Goal: Task Accomplishment & Management: Complete application form

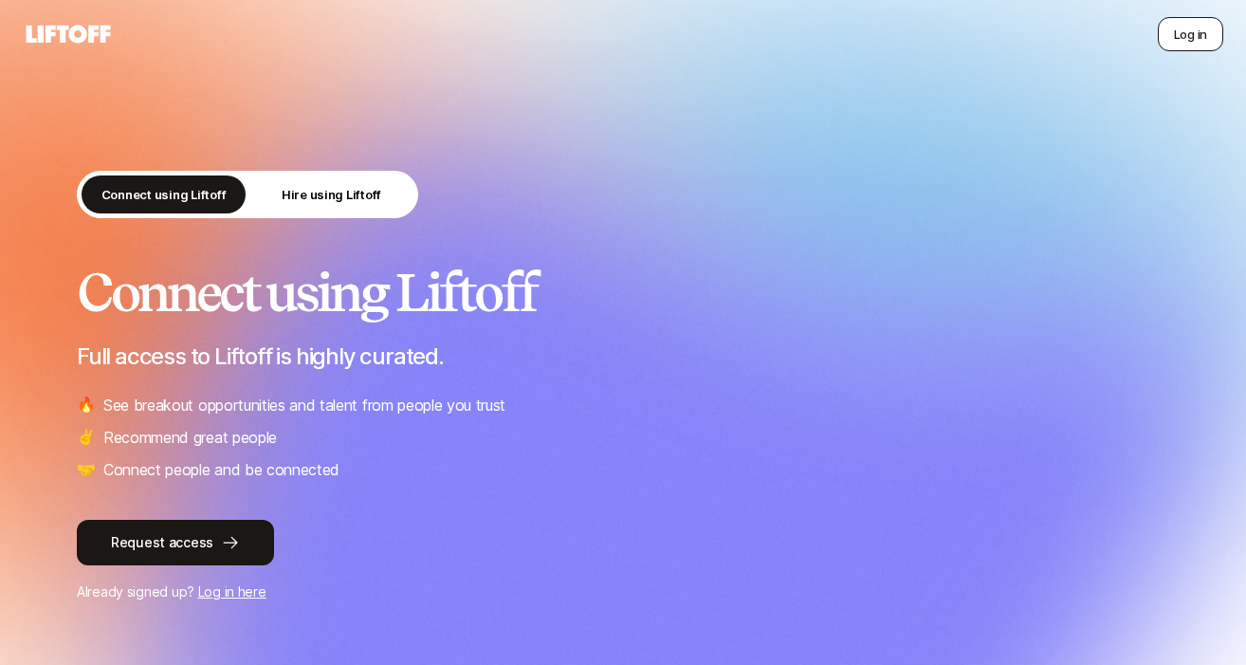
click at [1195, 38] on button "Log in" at bounding box center [1190, 34] width 65 height 34
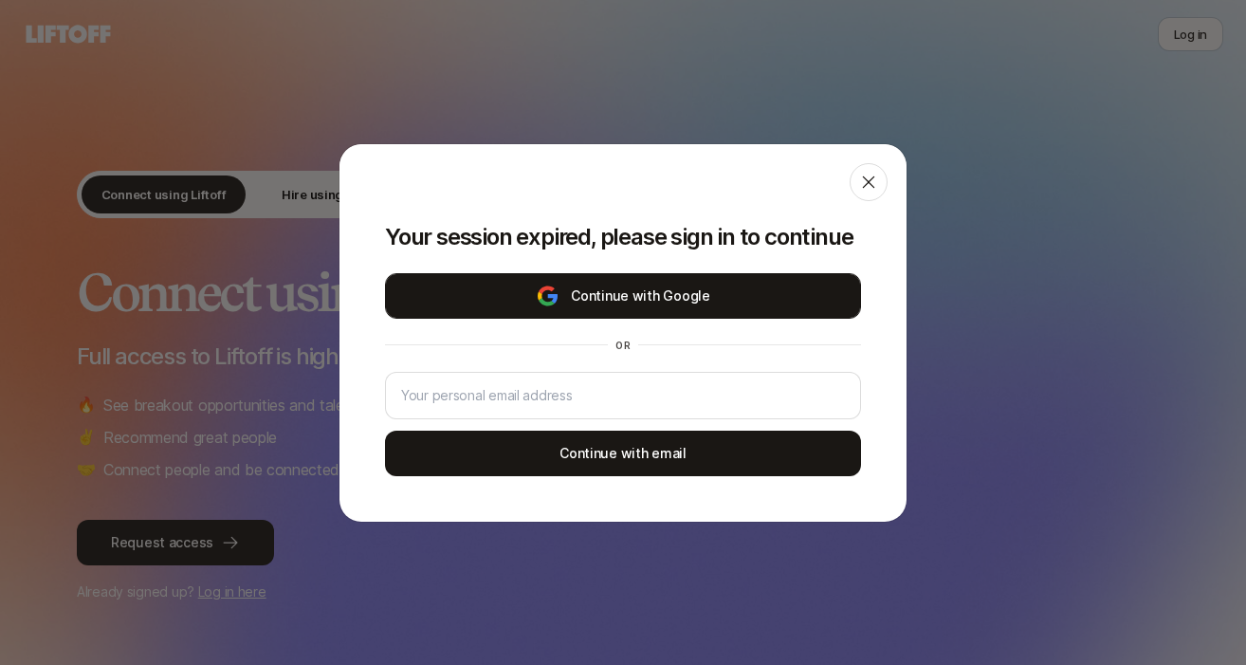
click at [702, 284] on button "Continue with Google" at bounding box center [623, 296] width 476 height 46
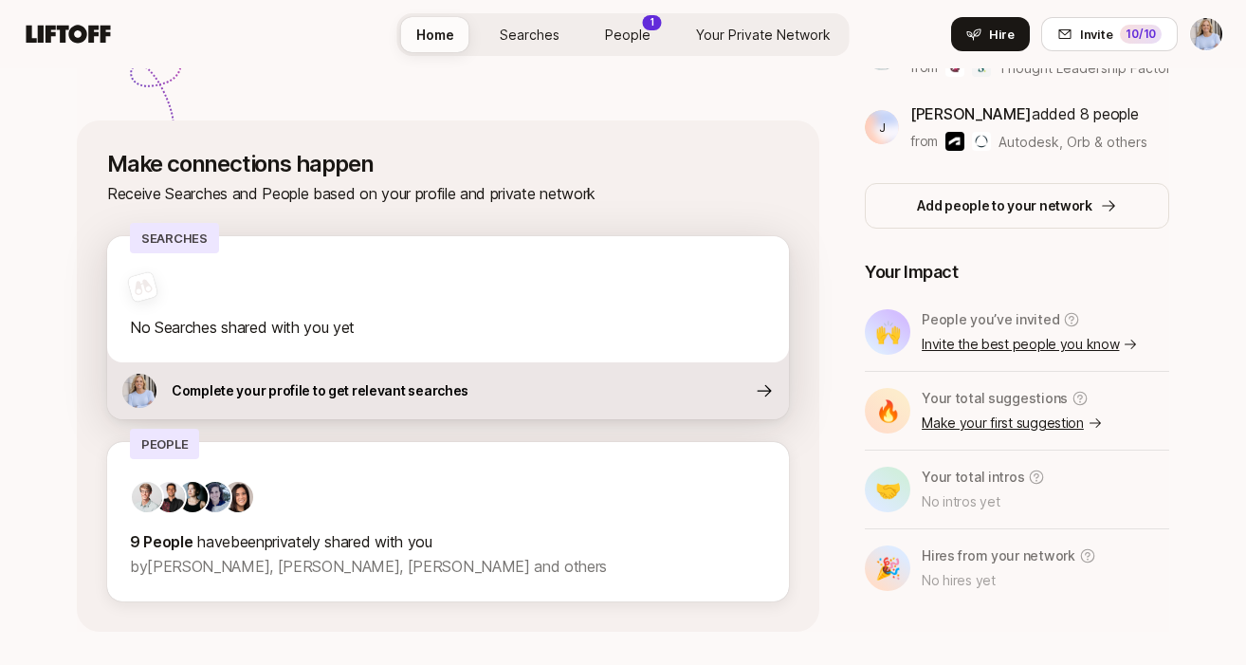
scroll to position [679, 0]
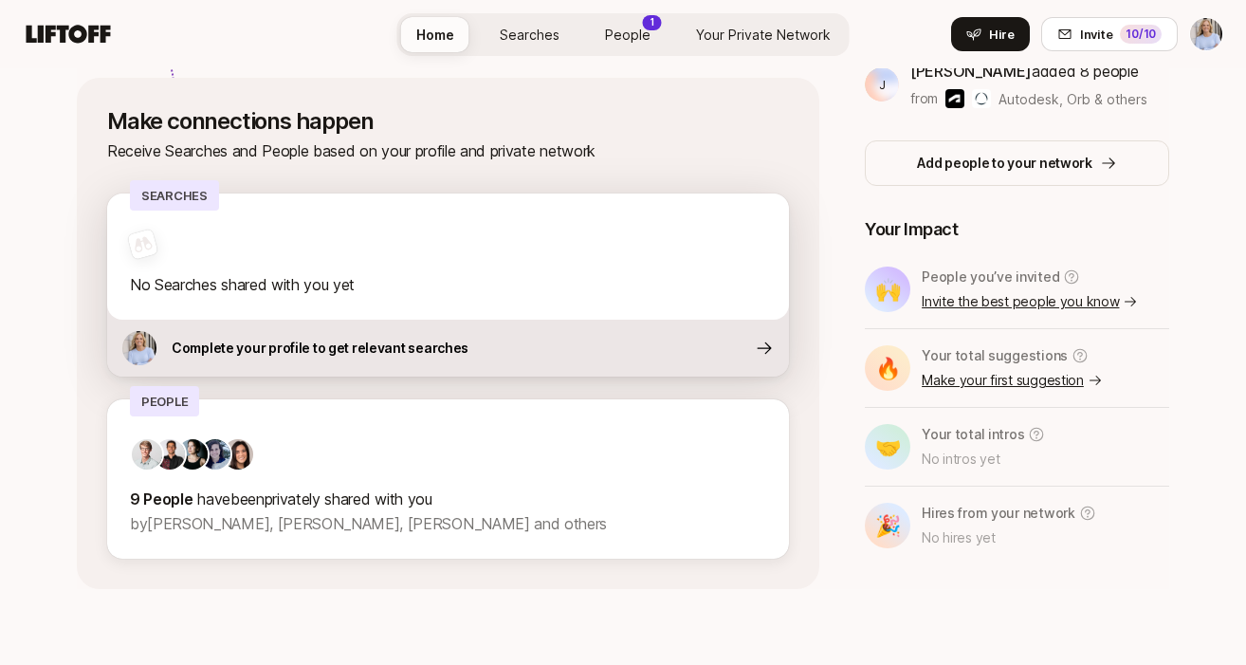
click at [598, 349] on div "Complete your profile to get relevant searches" at bounding box center [448, 348] width 682 height 57
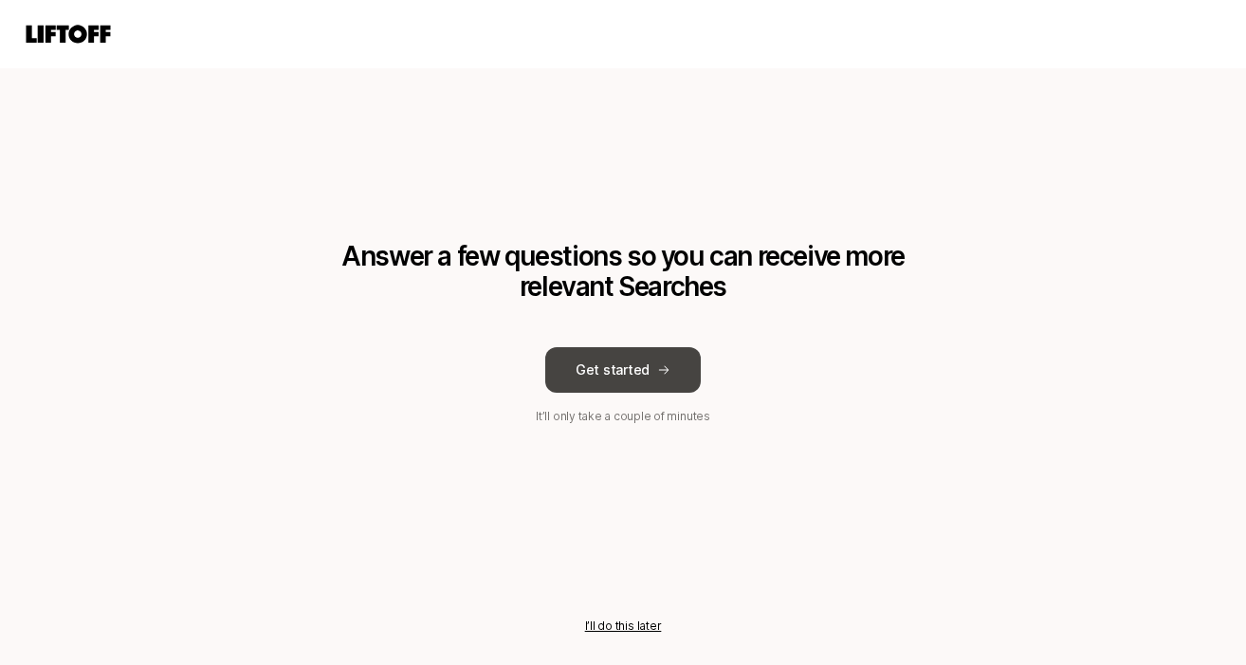
click at [632, 373] on button "Get started" at bounding box center [623, 370] width 156 height 46
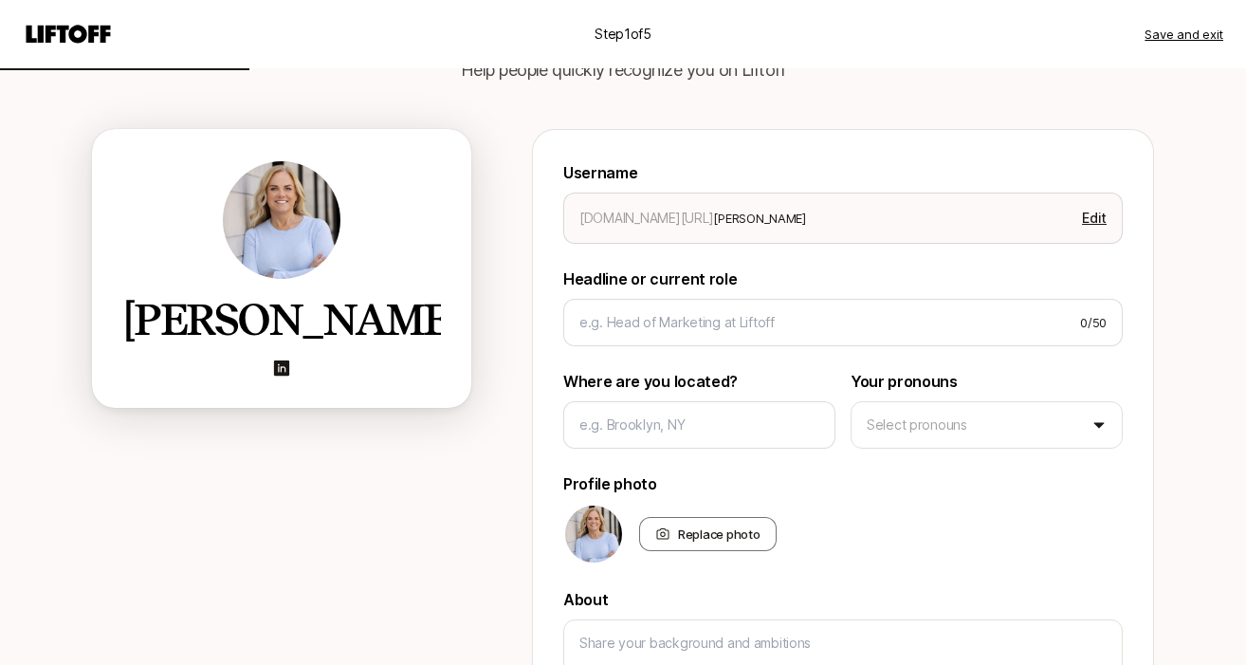
scroll to position [127, 0]
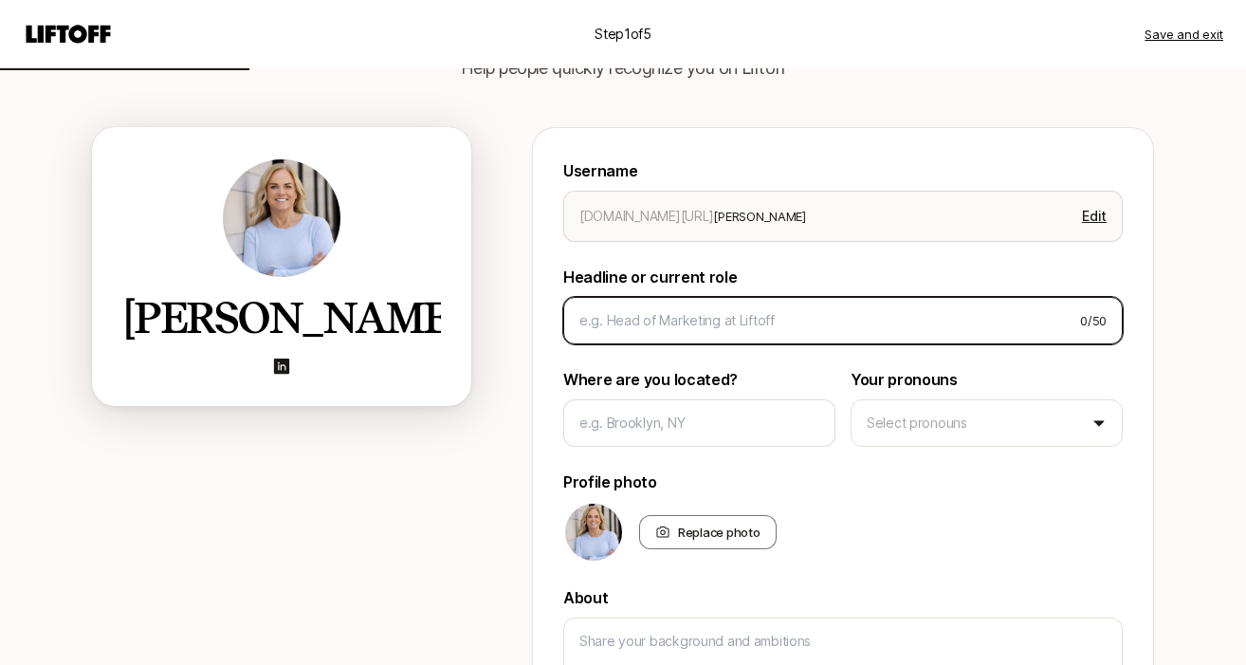
click at [656, 323] on input at bounding box center [823, 320] width 486 height 23
paste input "Global Chief Marketing Officer: Ex-Amazon, HBS"
type textarea "x"
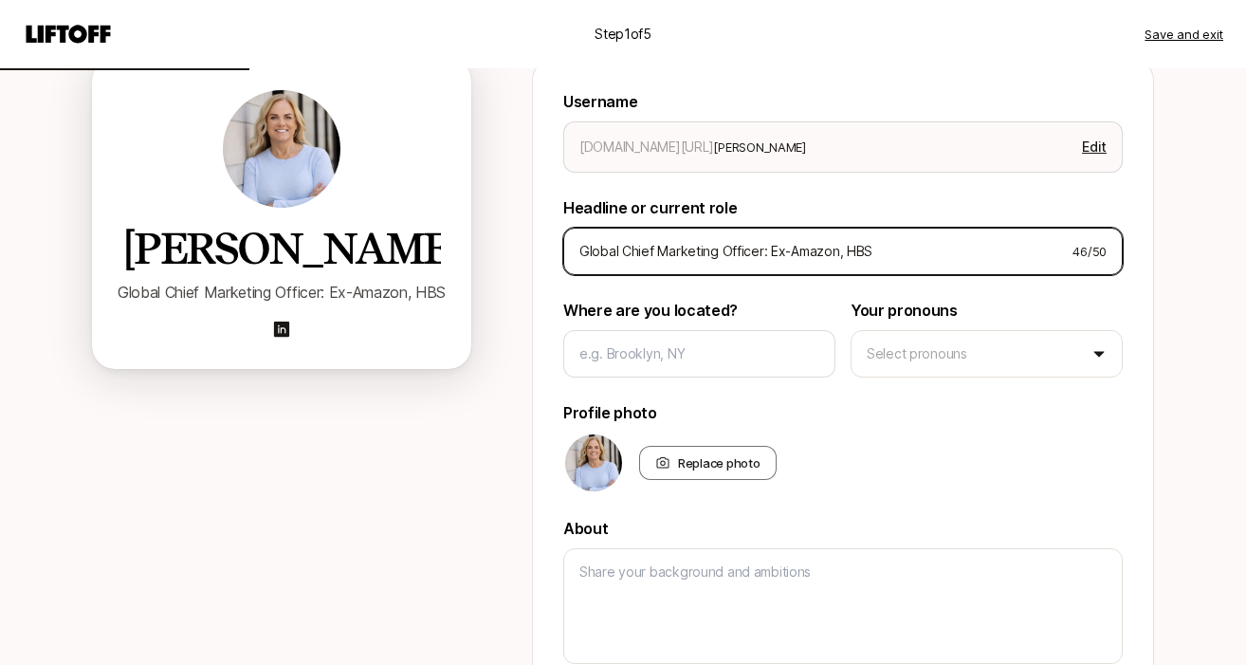
scroll to position [199, 0]
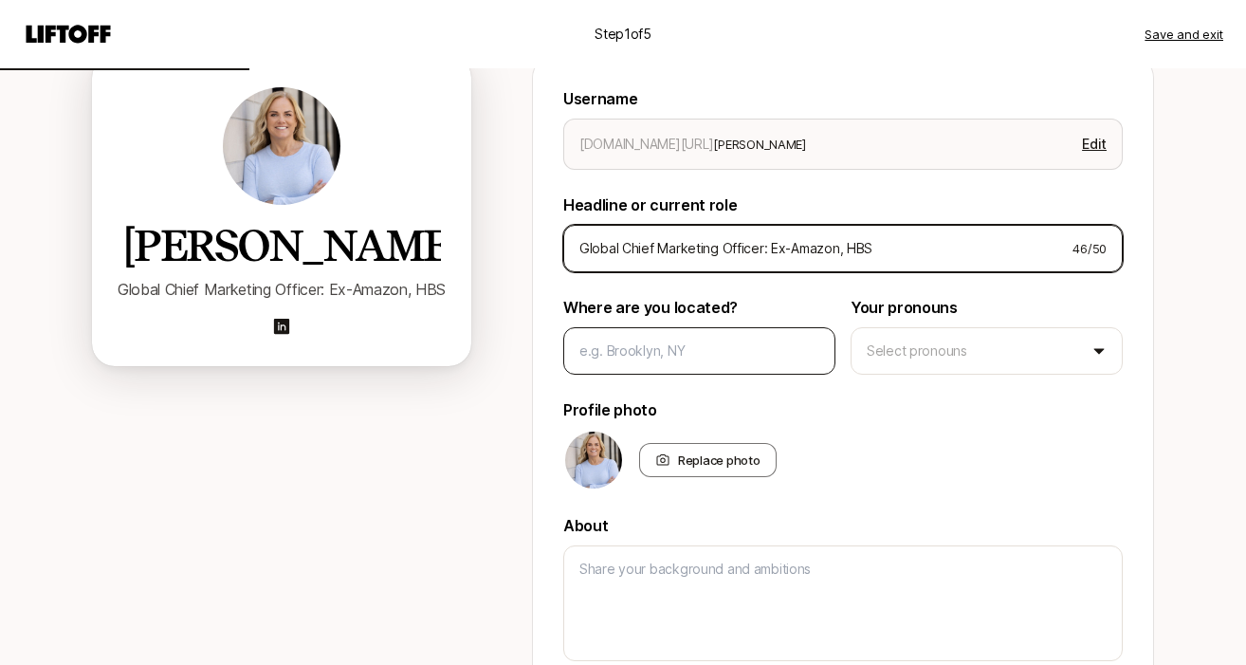
type input "Global Chief Marketing Officer: Ex-Amazon, HBS"
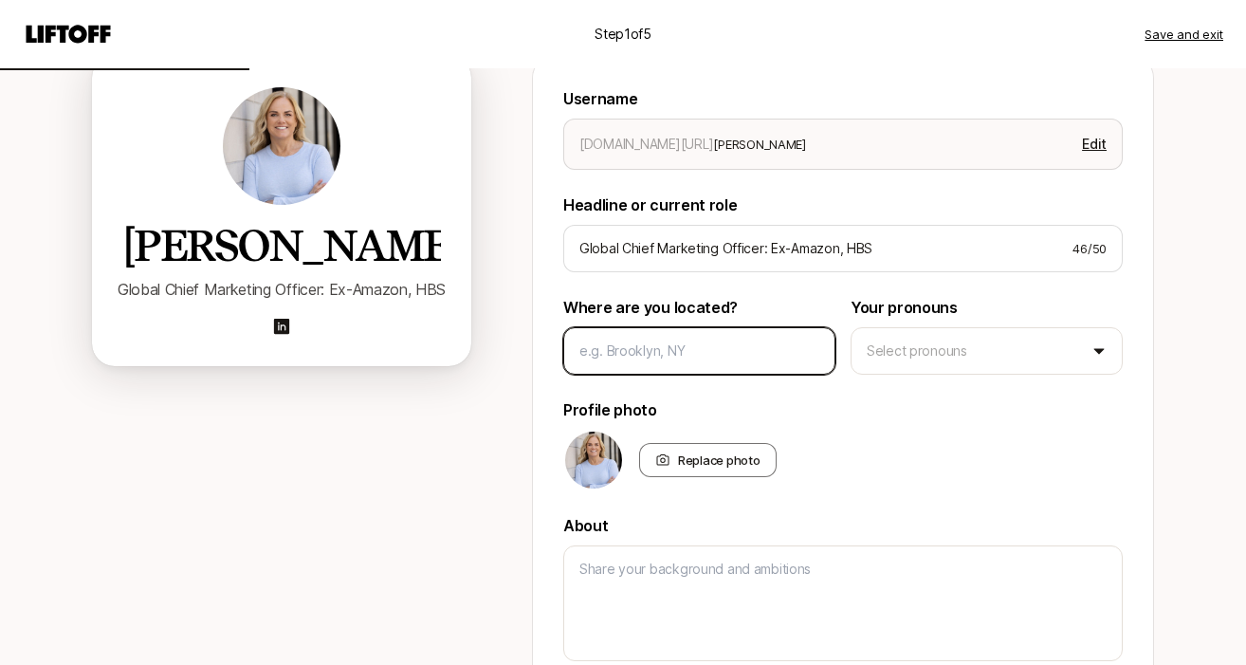
click at [723, 347] on input at bounding box center [700, 351] width 240 height 23
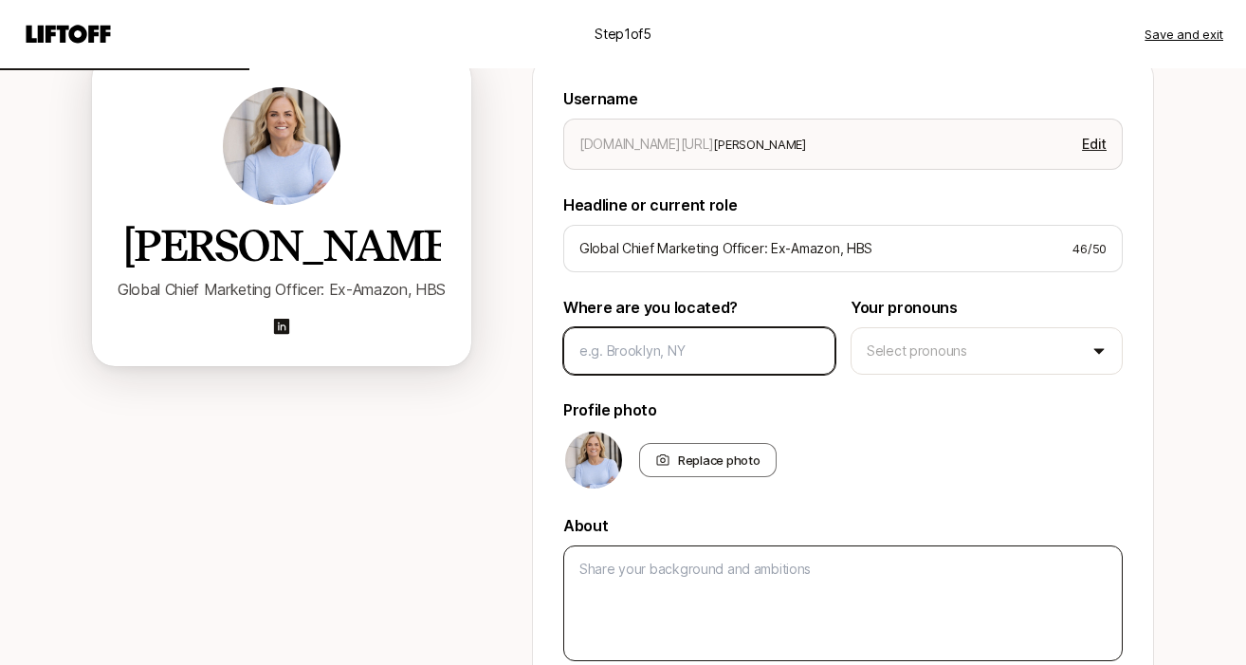
type textarea "x"
type input "P"
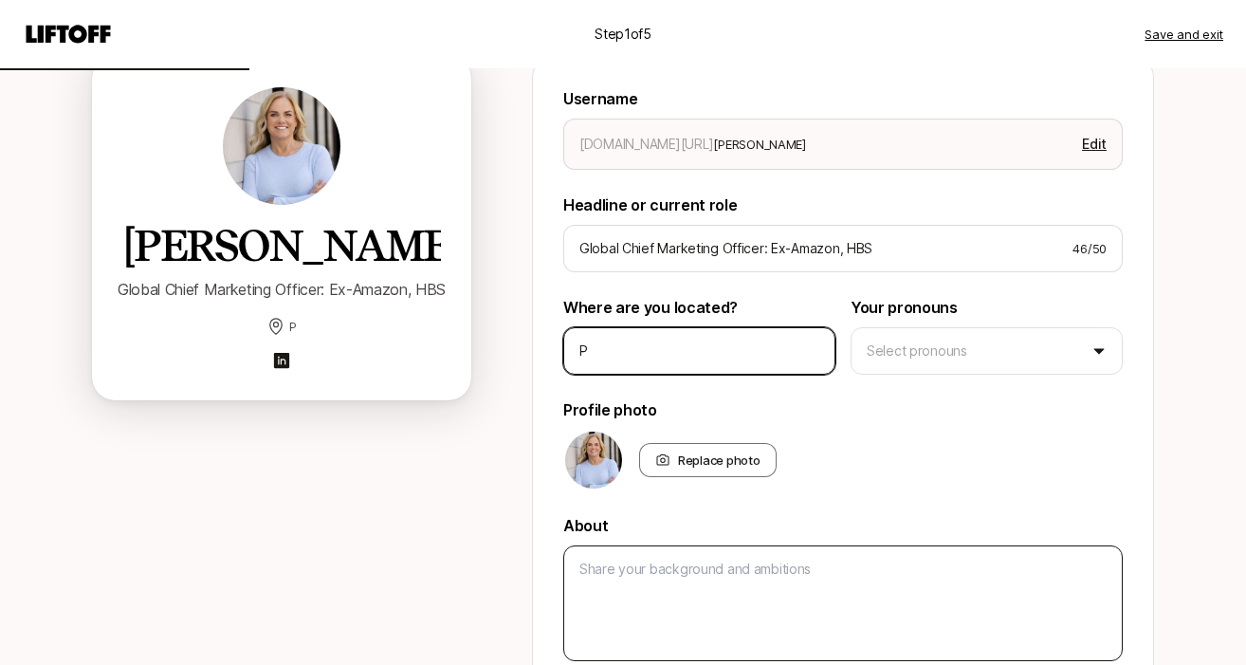
type textarea "x"
type input "Ph"
type textarea "x"
type input "Pho"
type textarea "x"
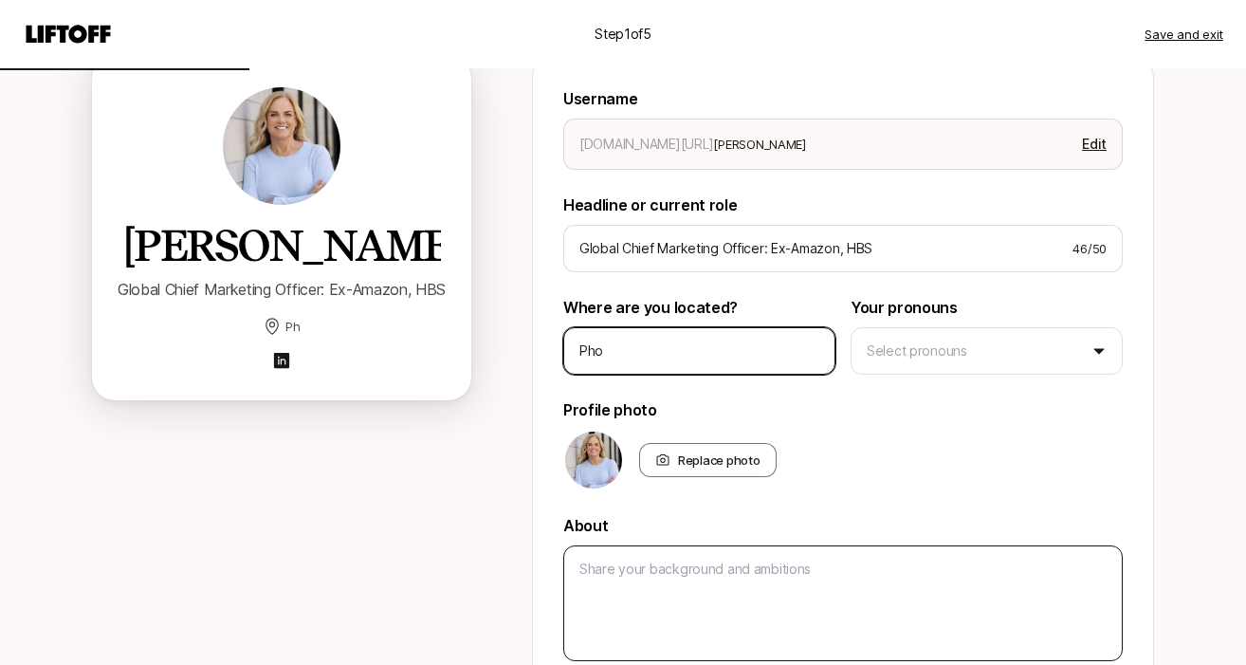
type input "Phoe"
type textarea "x"
type input "Phoen"
type textarea "x"
type input "Phoeni"
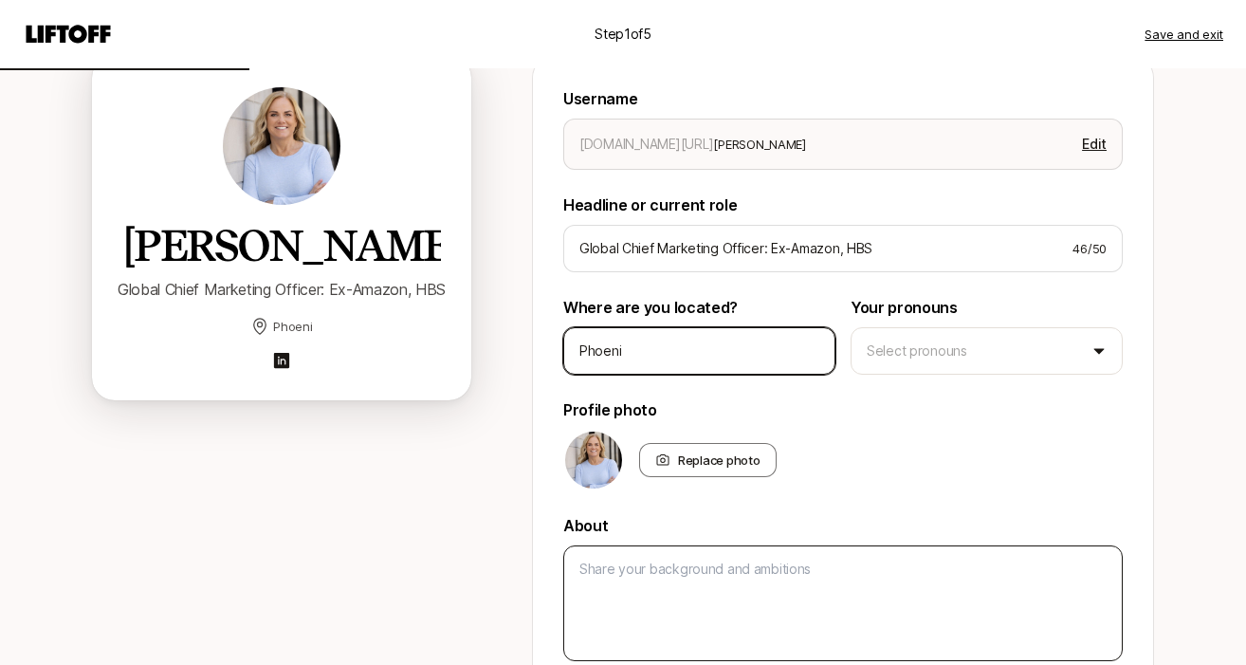
type textarea "x"
type input "Phoenic"
type textarea "x"
type input "Phoeni"
type textarea "x"
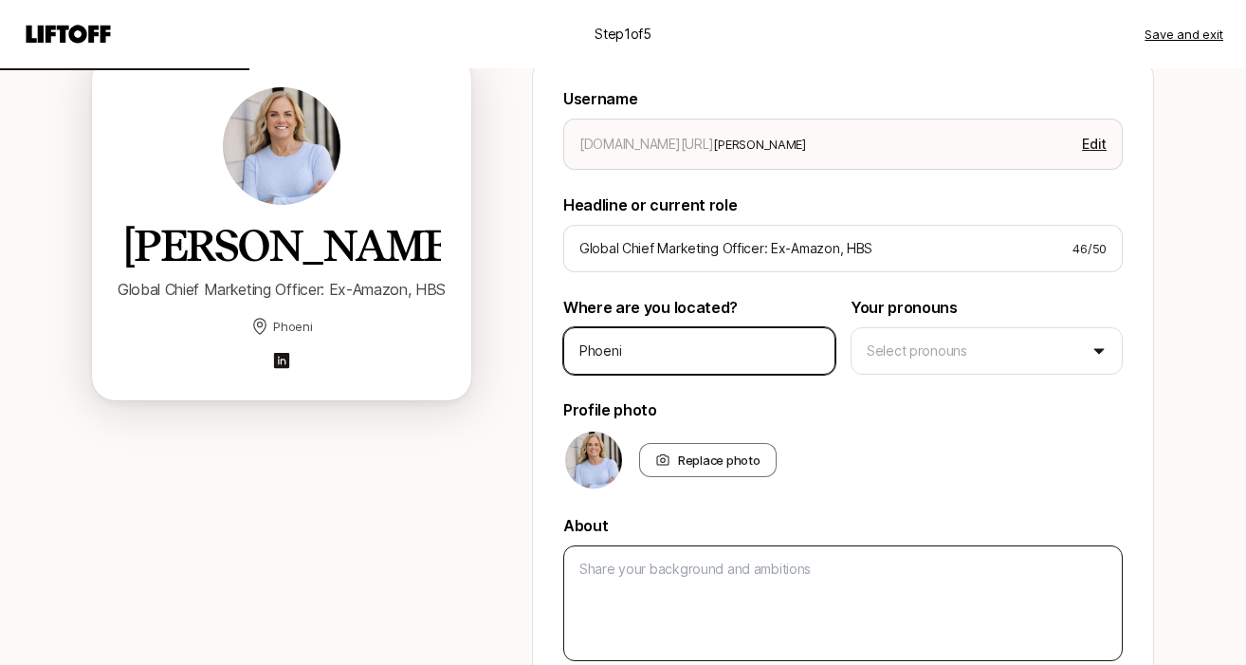
type input "Phoenix"
type textarea "x"
type input "[GEOGRAPHIC_DATA],"
type textarea "x"
type input "[GEOGRAPHIC_DATA],"
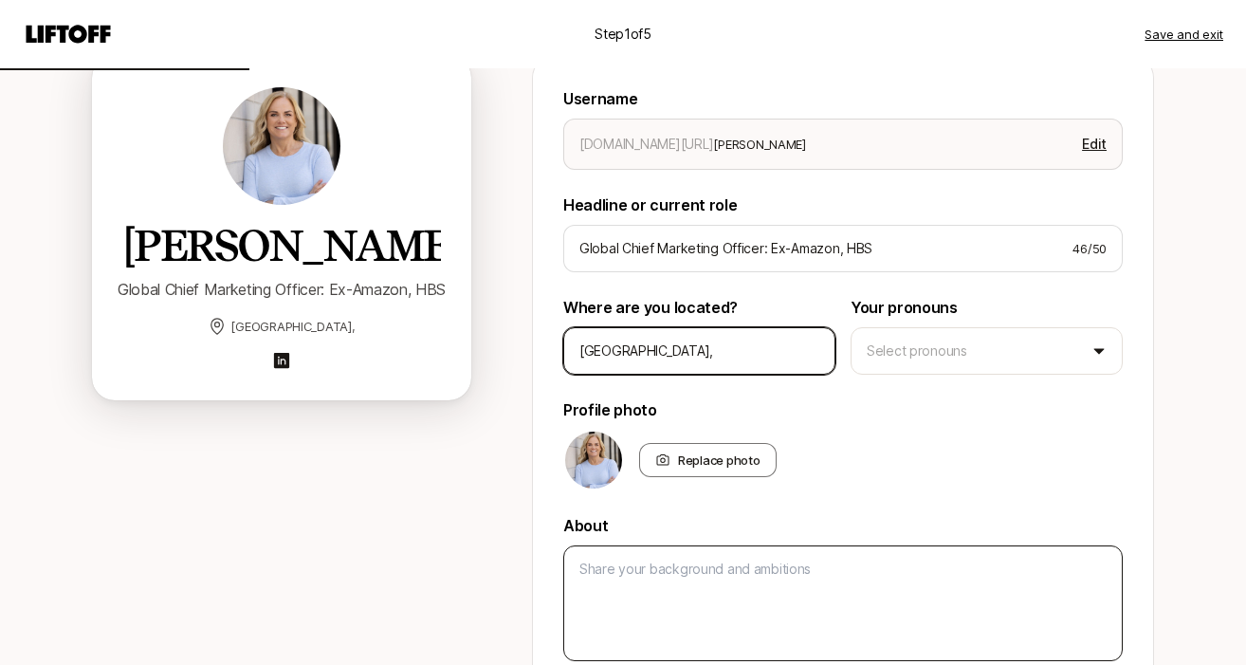
type textarea "x"
type input "Phoenix, A"
type textarea "x"
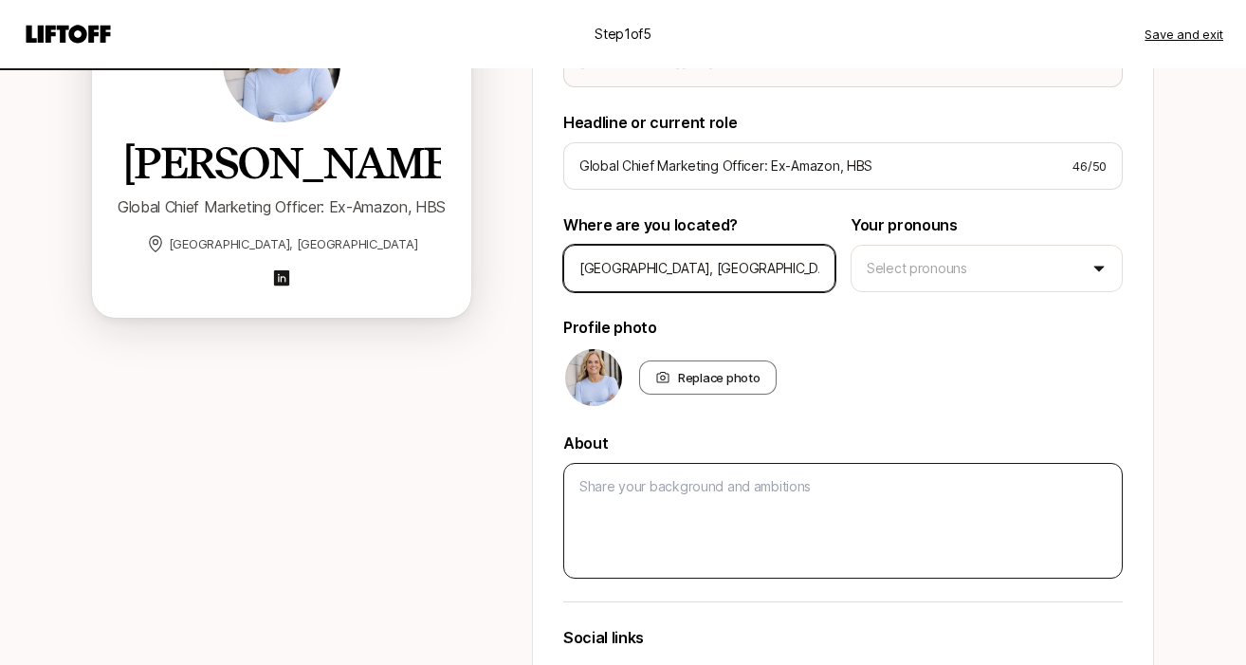
scroll to position [323, 0]
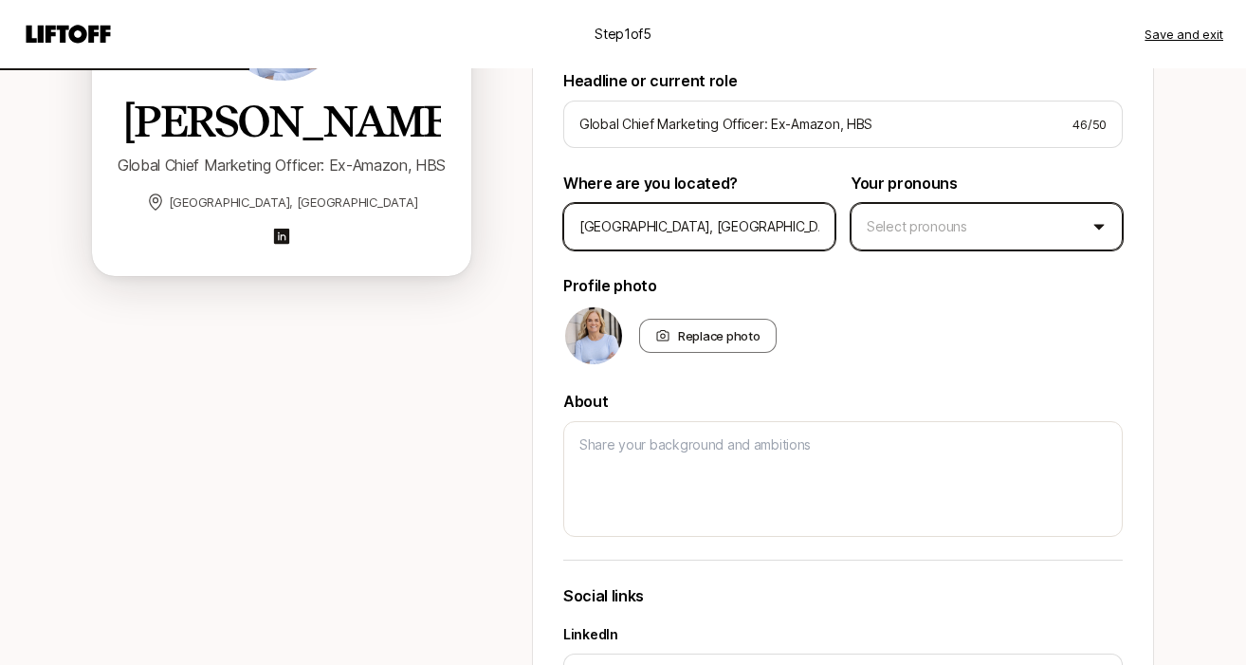
type input "[GEOGRAPHIC_DATA], [GEOGRAPHIC_DATA]"
click at [1109, 225] on html "Step 1 of 5 Save and exit Add your bio Help people quickly recognize you on Lif…" at bounding box center [623, 9] width 1246 height 665
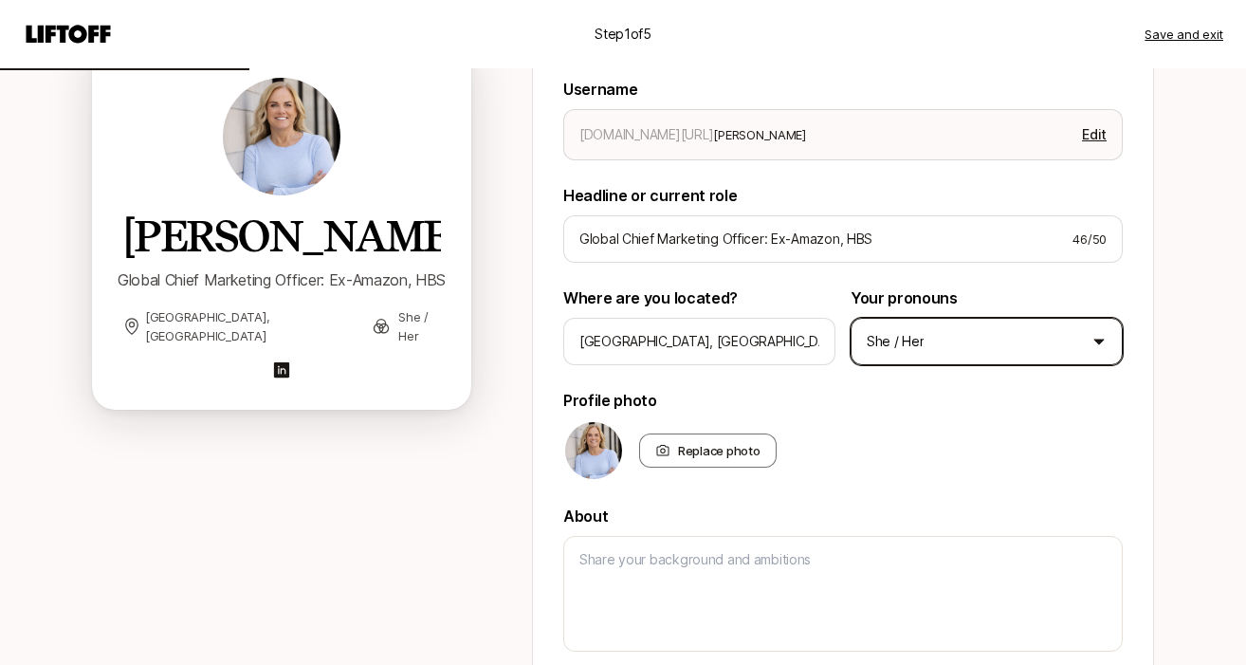
scroll to position [243, 0]
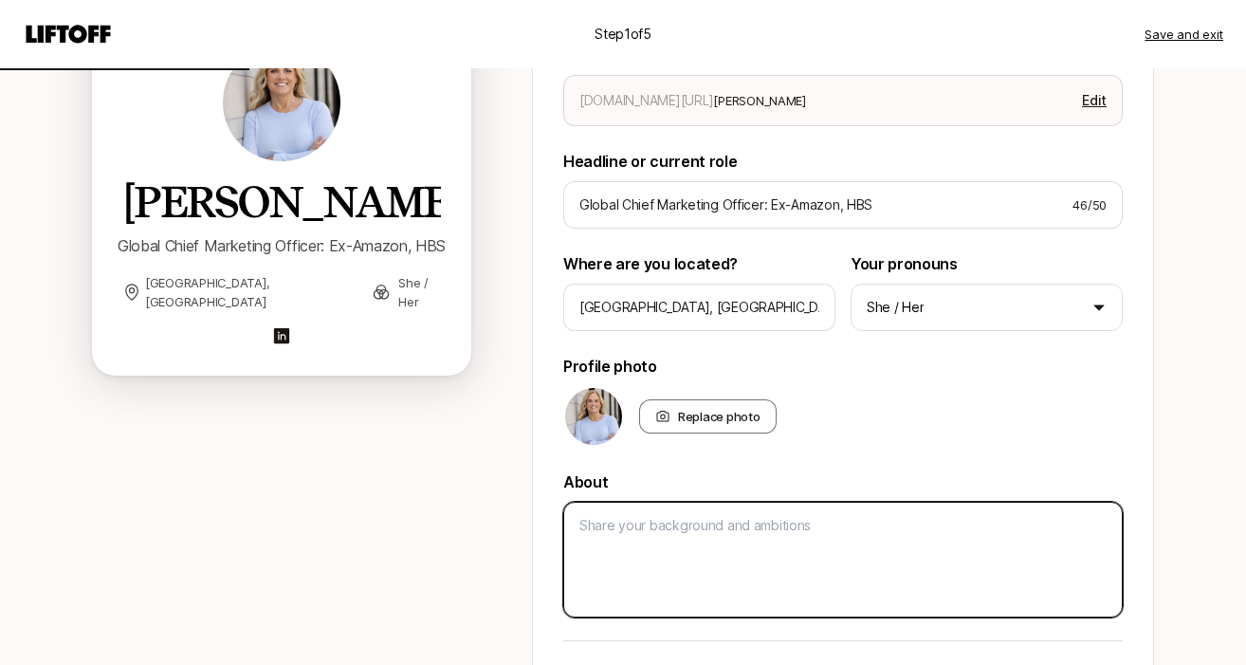
click at [618, 523] on textarea at bounding box center [843, 560] width 560 height 116
paste textarea "I’m a senior marketing executive with experience leading brand and growth strat…"
type textarea "x"
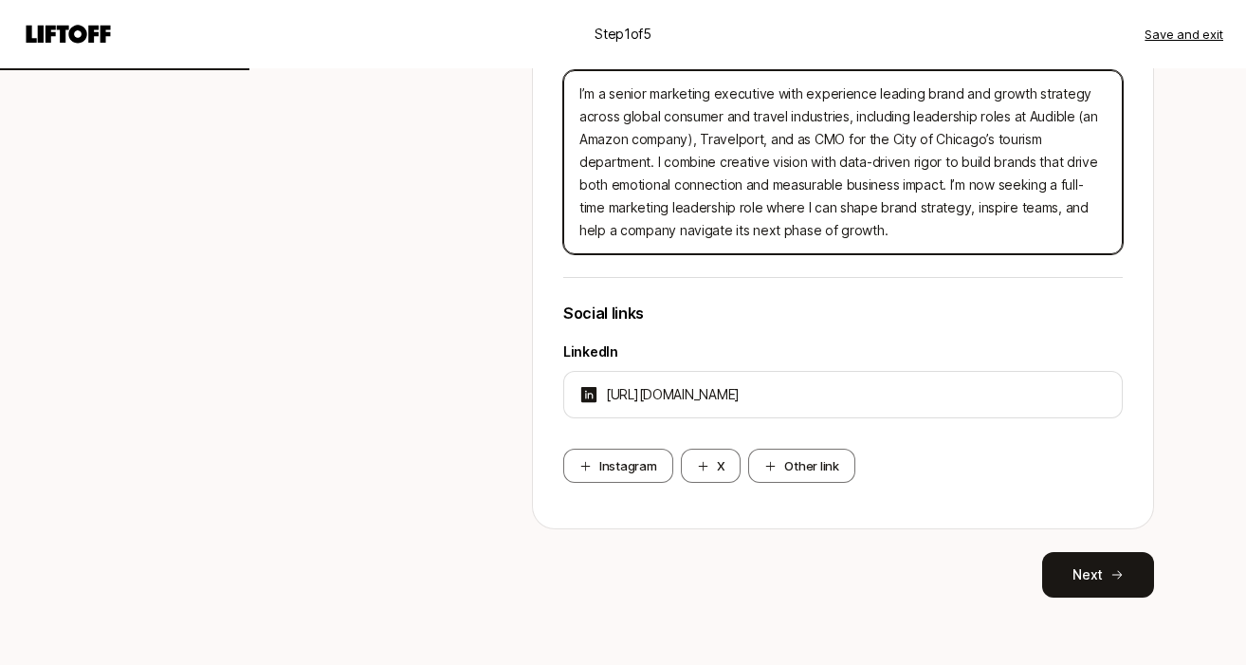
scroll to position [683, 0]
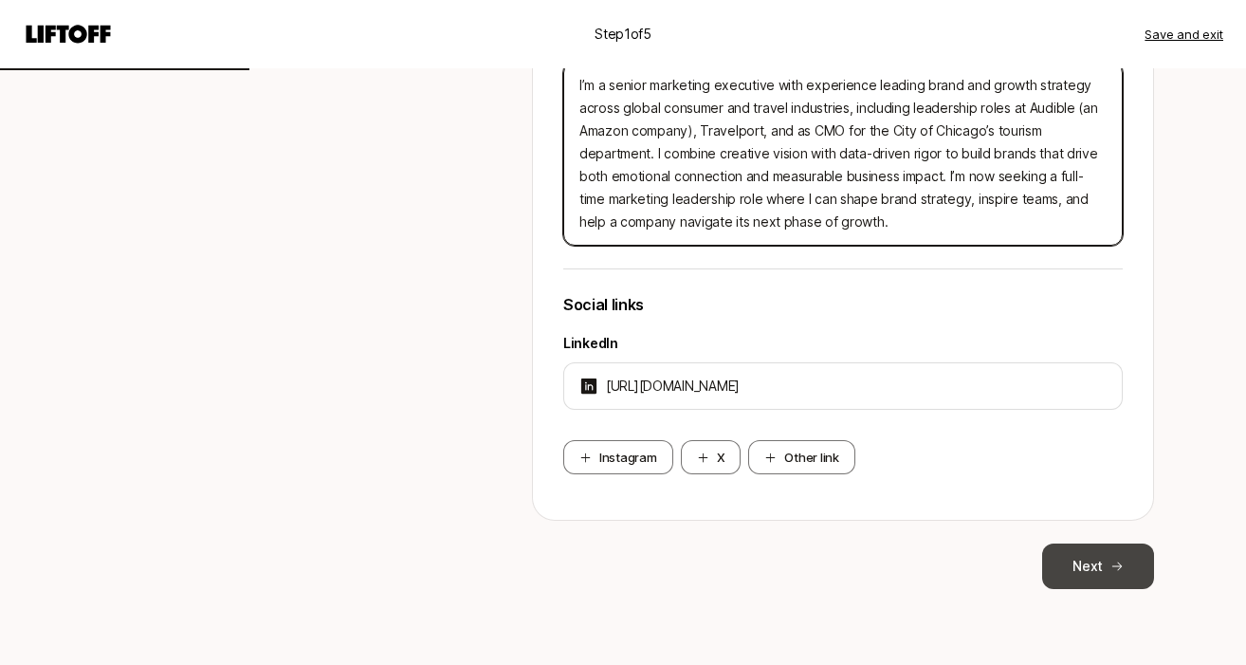
type textarea "I’m a senior marketing executive with experience leading brand and growth strat…"
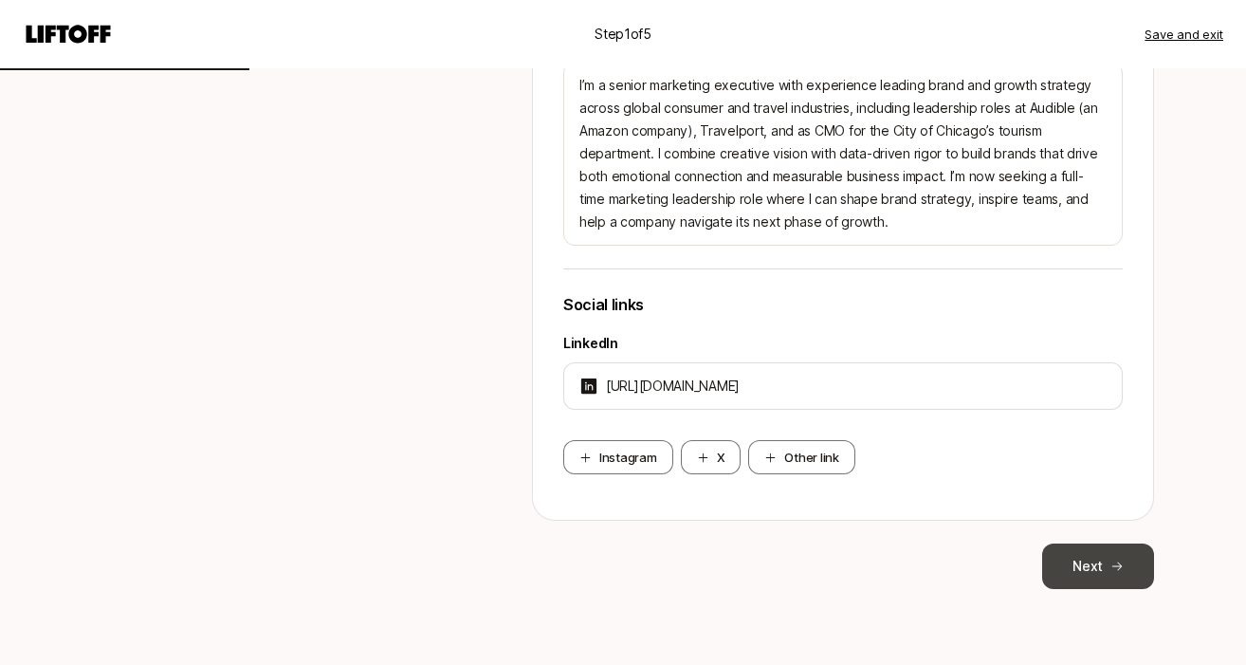
click at [1095, 559] on button "Next" at bounding box center [1098, 567] width 112 height 46
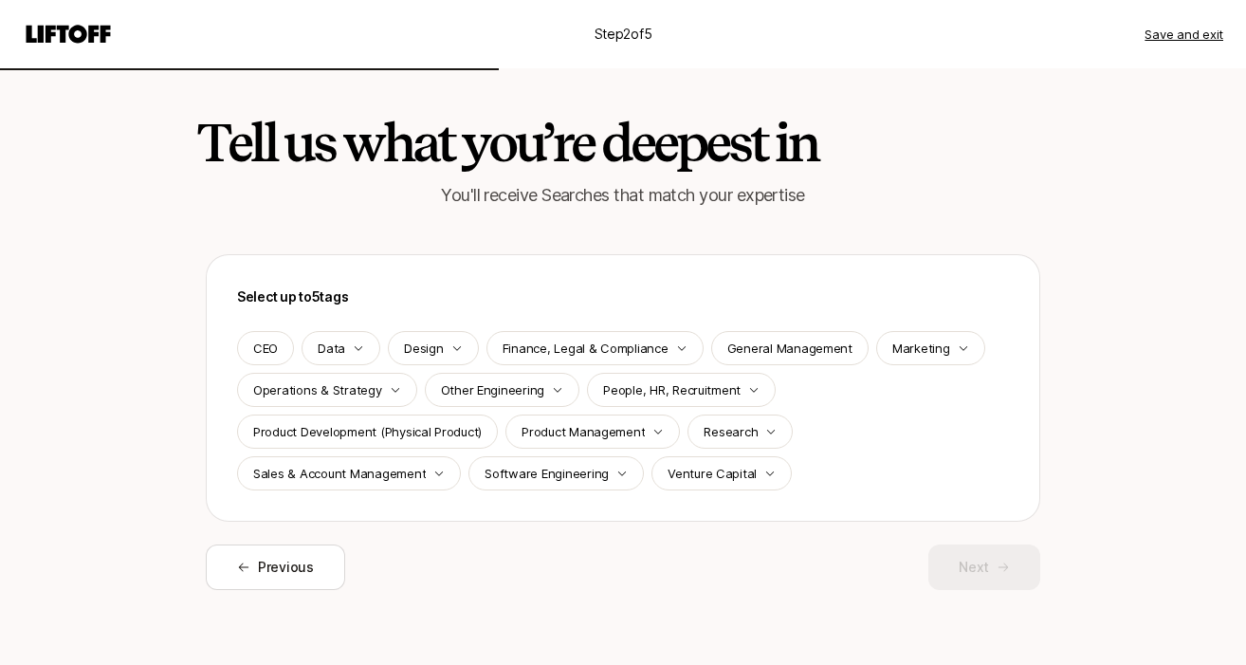
scroll to position [1, 0]
click at [906, 339] on p "Marketing" at bounding box center [922, 347] width 58 height 19
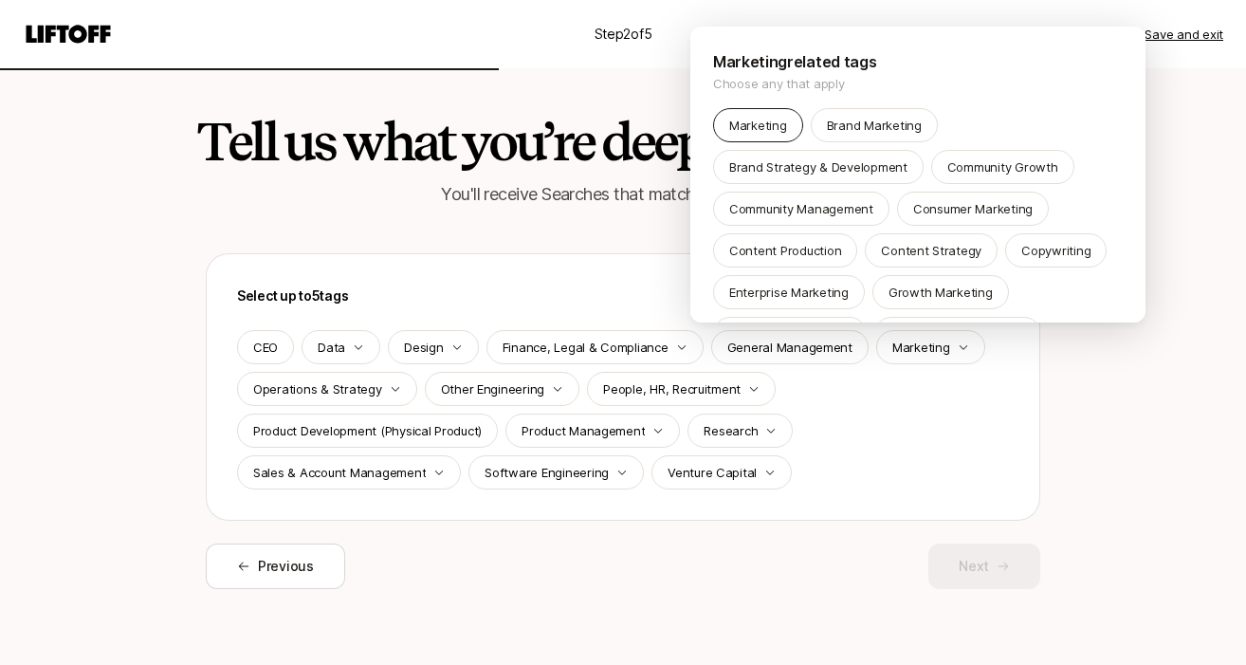
click at [765, 129] on p "Marketing" at bounding box center [758, 125] width 58 height 19
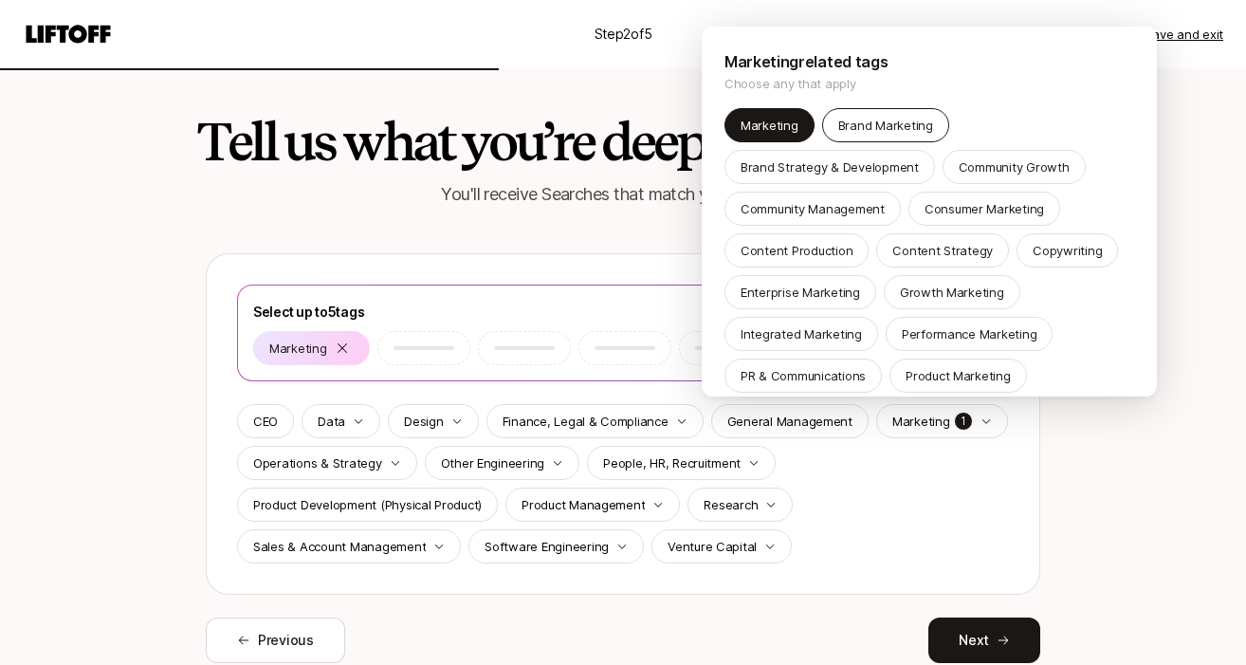
click at [875, 128] on p "Brand Marketing" at bounding box center [886, 125] width 95 height 19
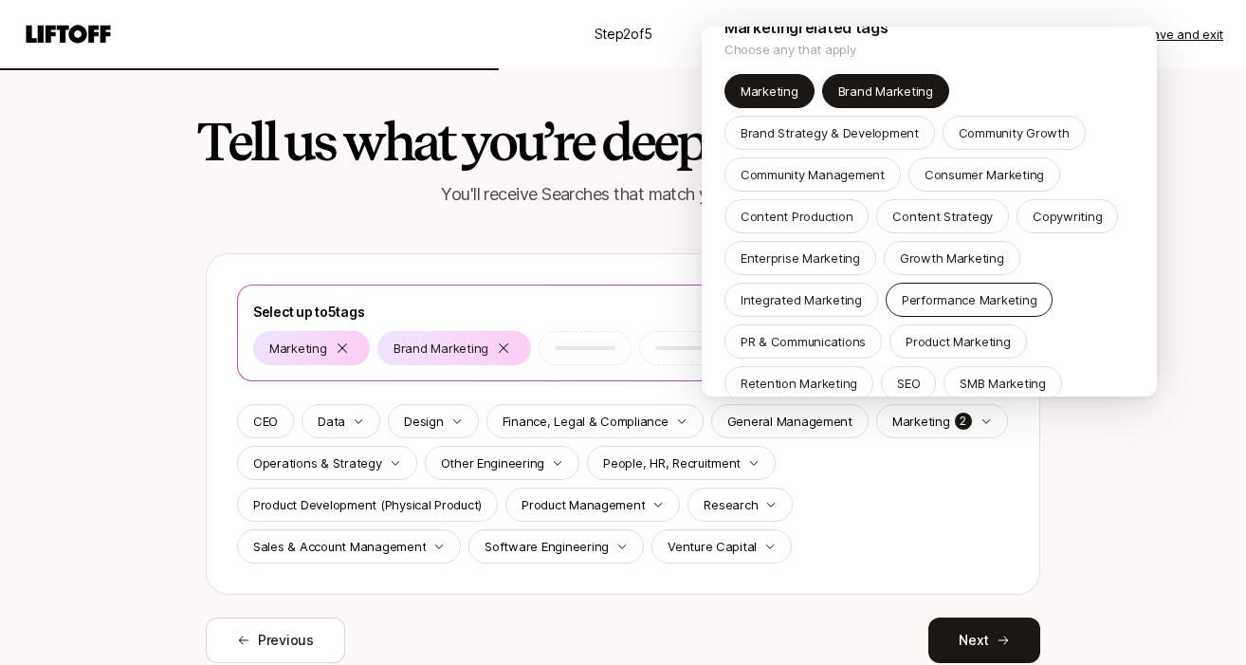
scroll to position [61, 0]
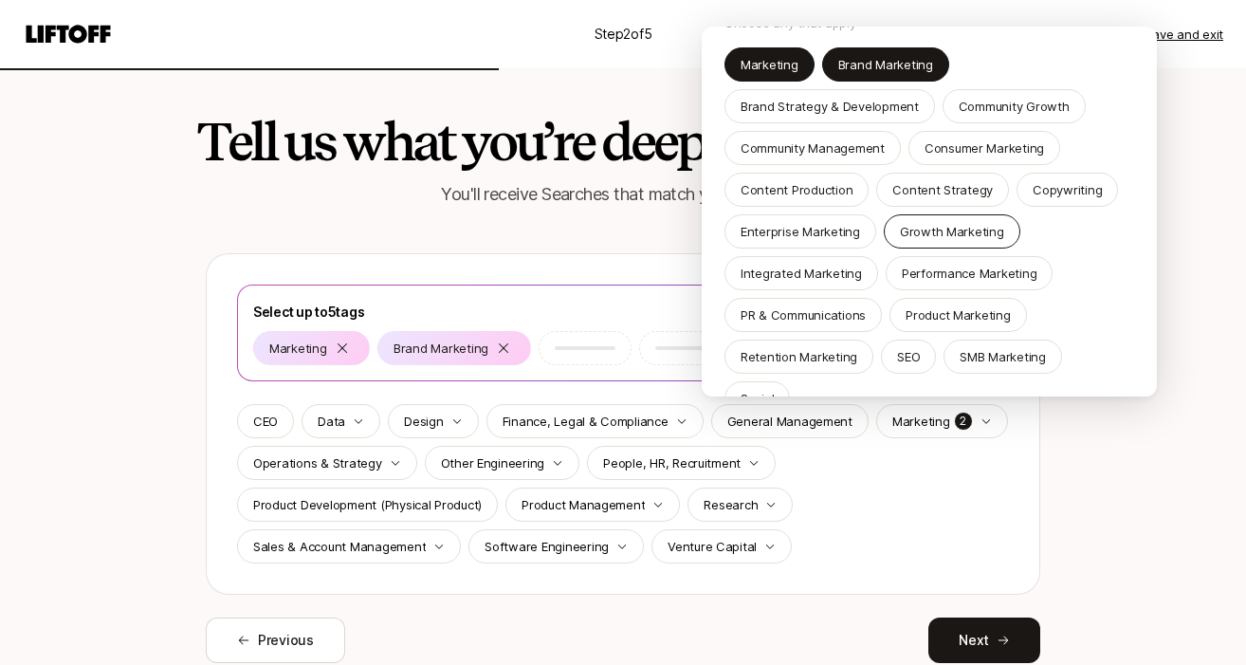
click at [946, 230] on p "Growth Marketing" at bounding box center [952, 231] width 104 height 19
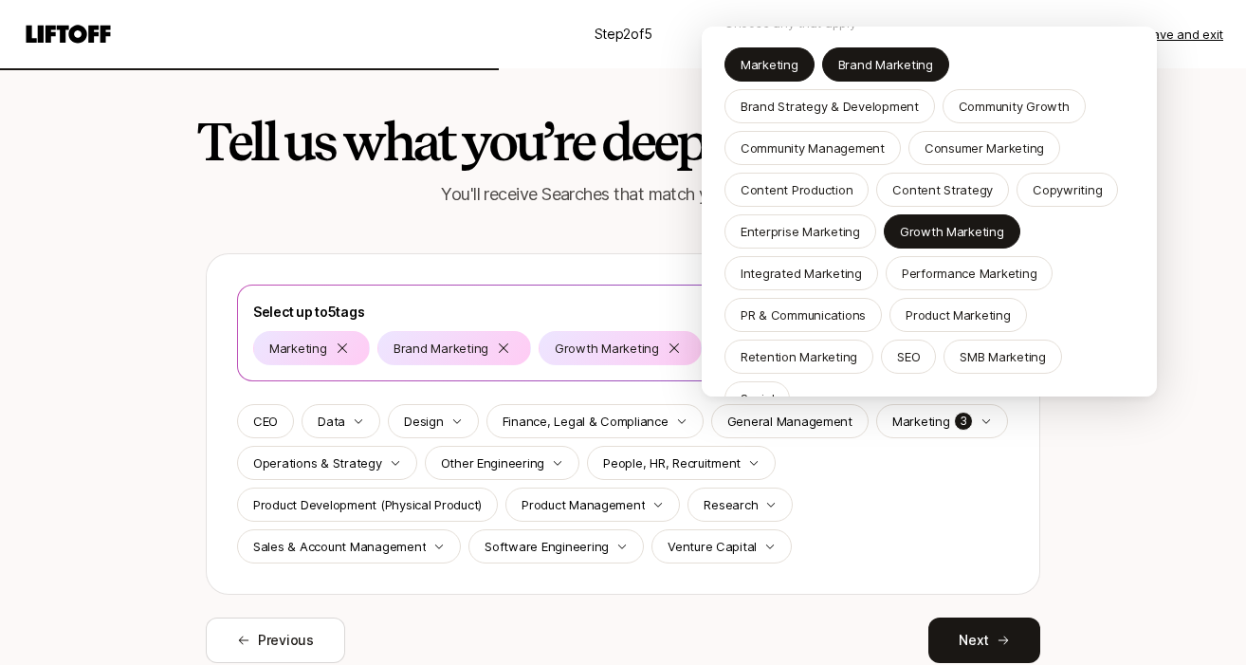
click at [1098, 452] on html "Step 2 of 5 Save and exit Tell us what you’re deepest in You'll receive Searche…" at bounding box center [623, 331] width 1246 height 665
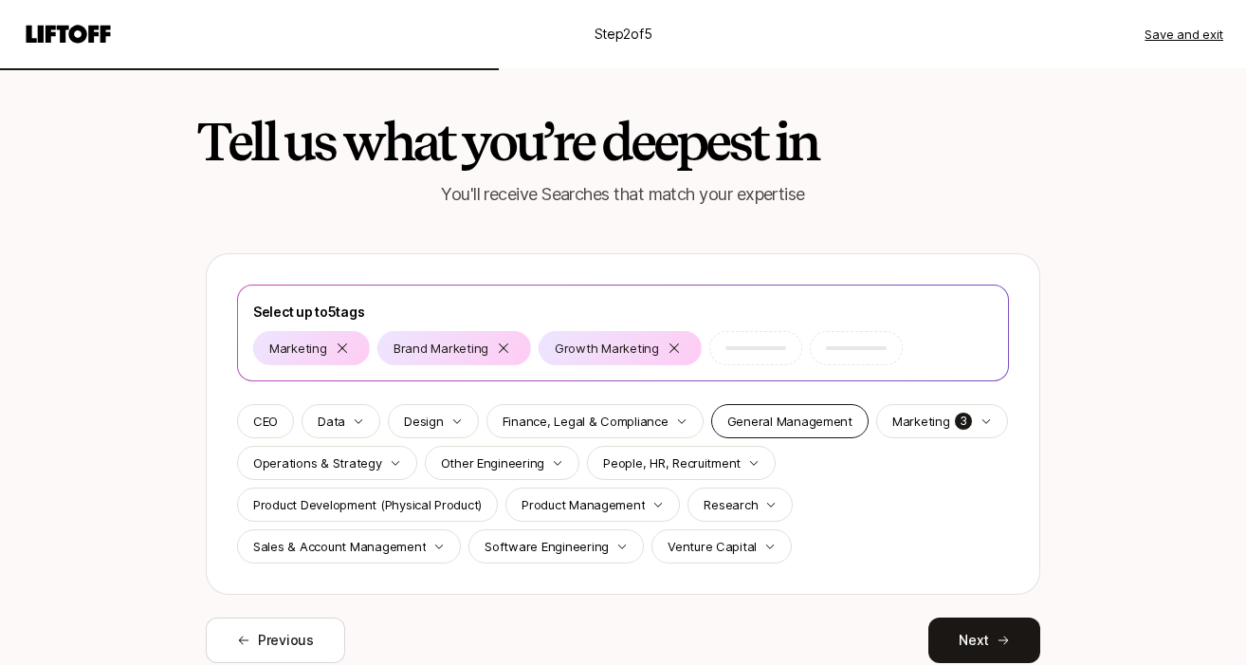
click at [803, 422] on p "General Management" at bounding box center [790, 421] width 125 height 19
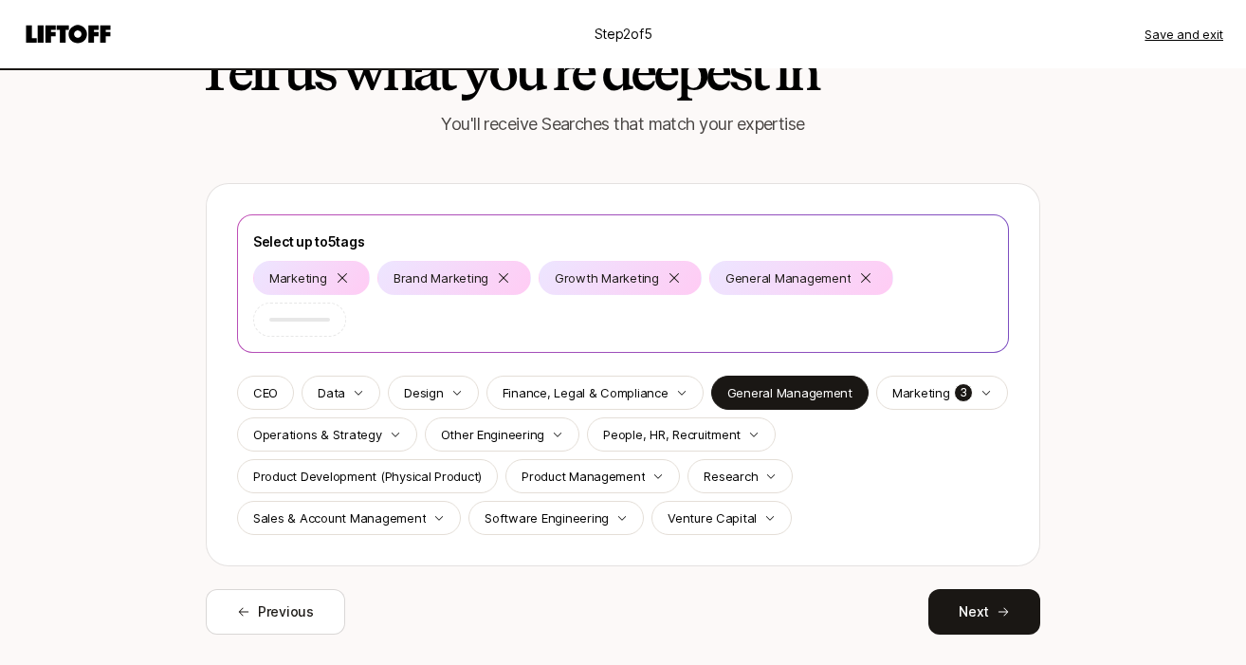
scroll to position [75, 0]
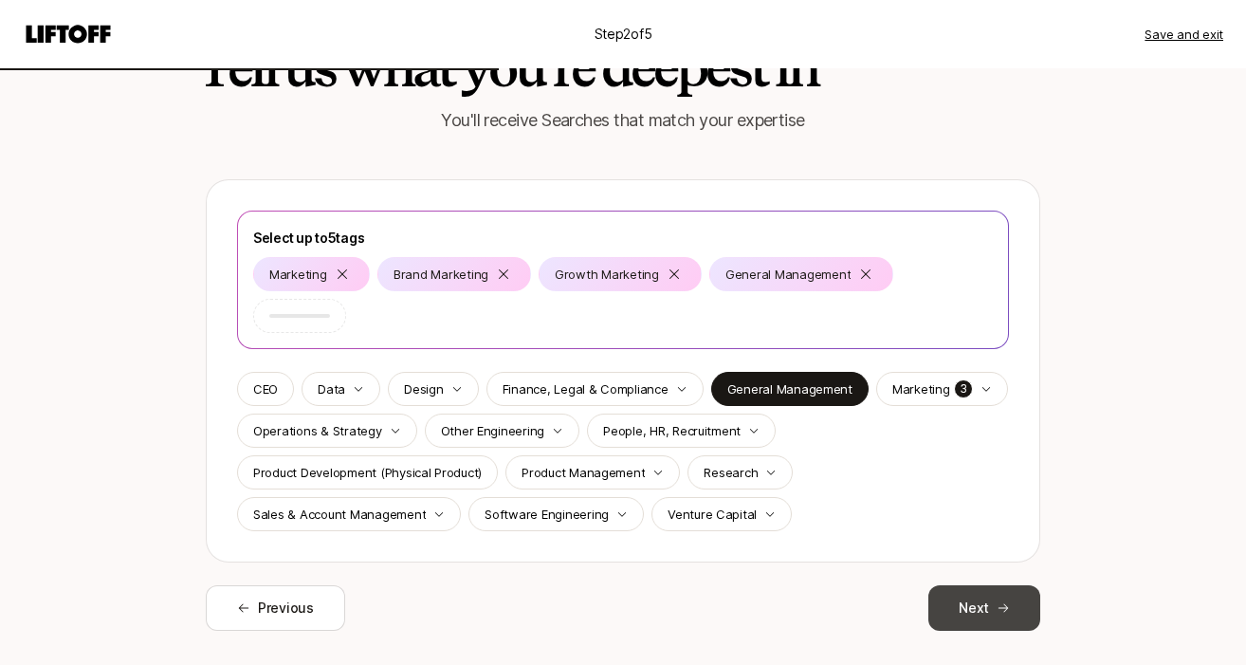
click at [1002, 604] on icon at bounding box center [1004, 608] width 10 height 9
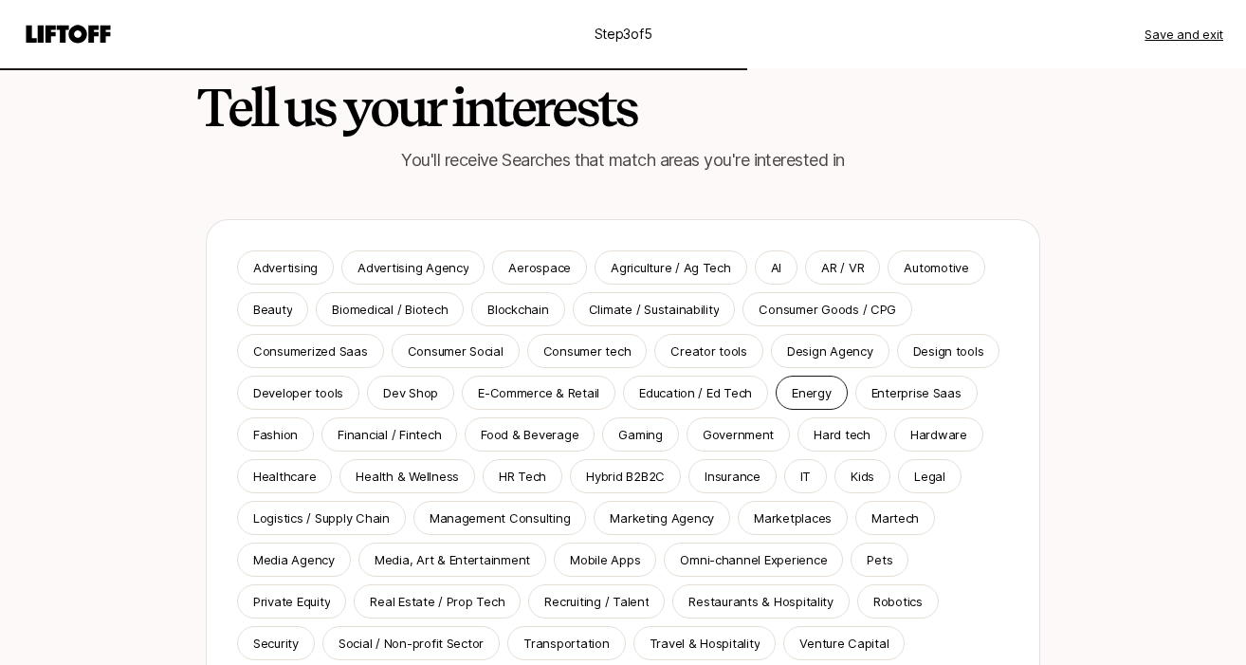
scroll to position [36, 0]
click at [304, 265] on p "Advertising" at bounding box center [285, 266] width 65 height 19
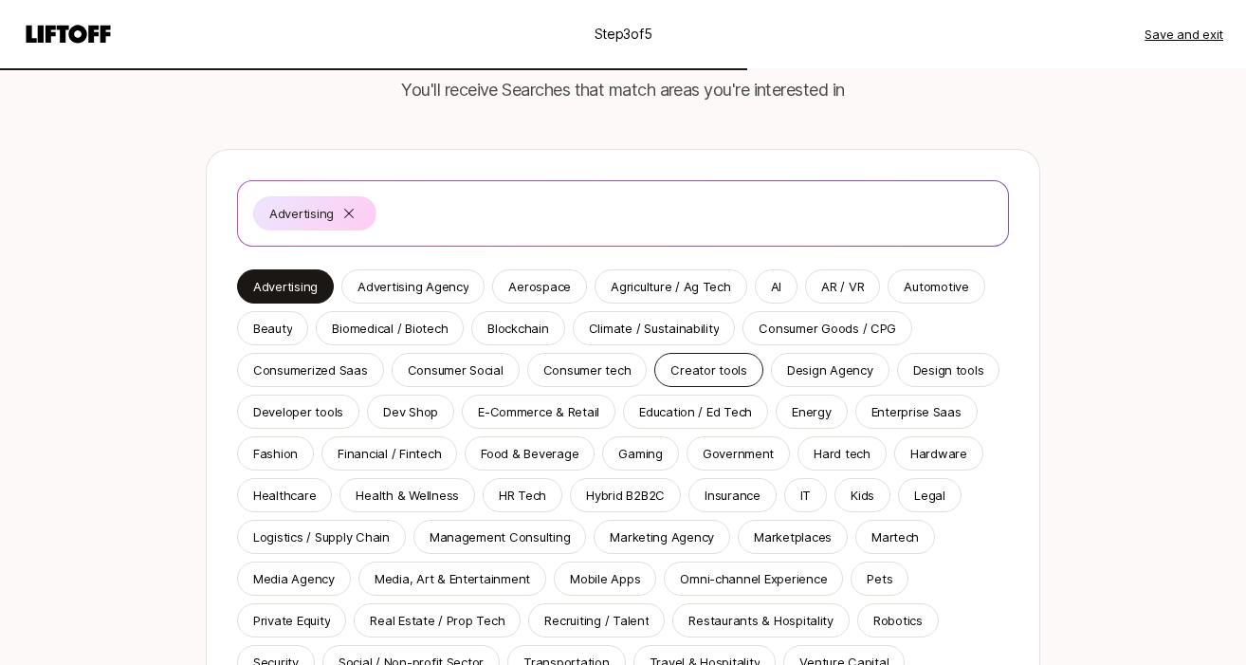
scroll to position [109, 0]
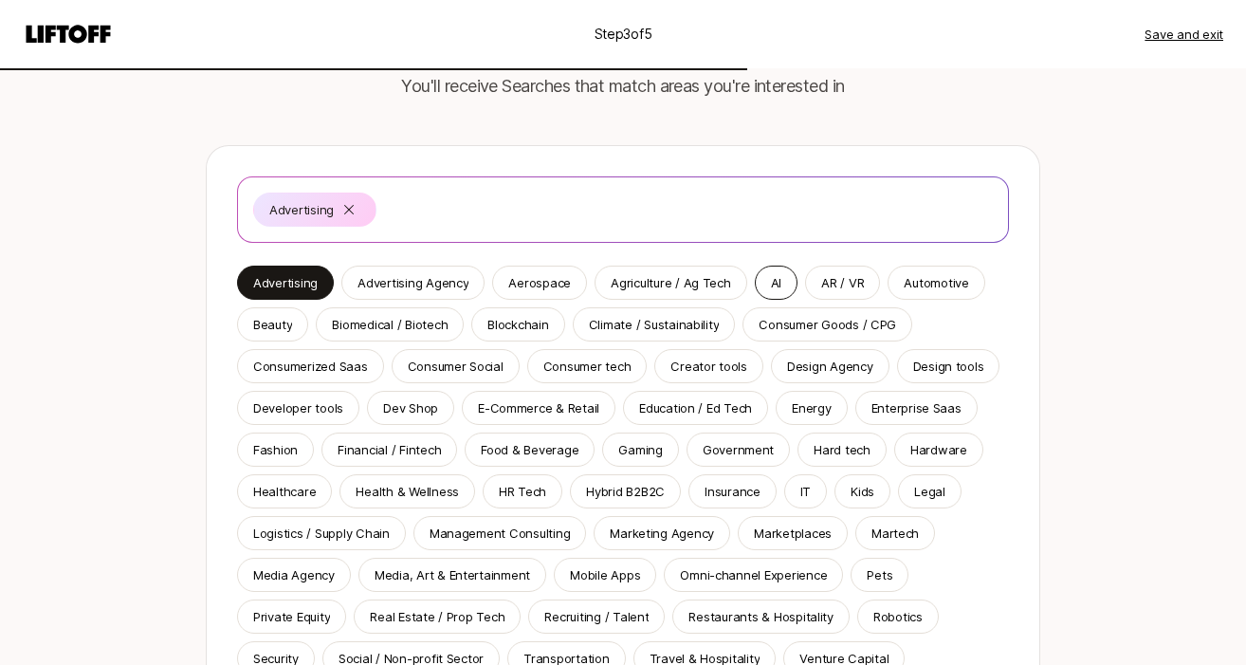
click at [771, 277] on p "AI" at bounding box center [776, 282] width 10 height 19
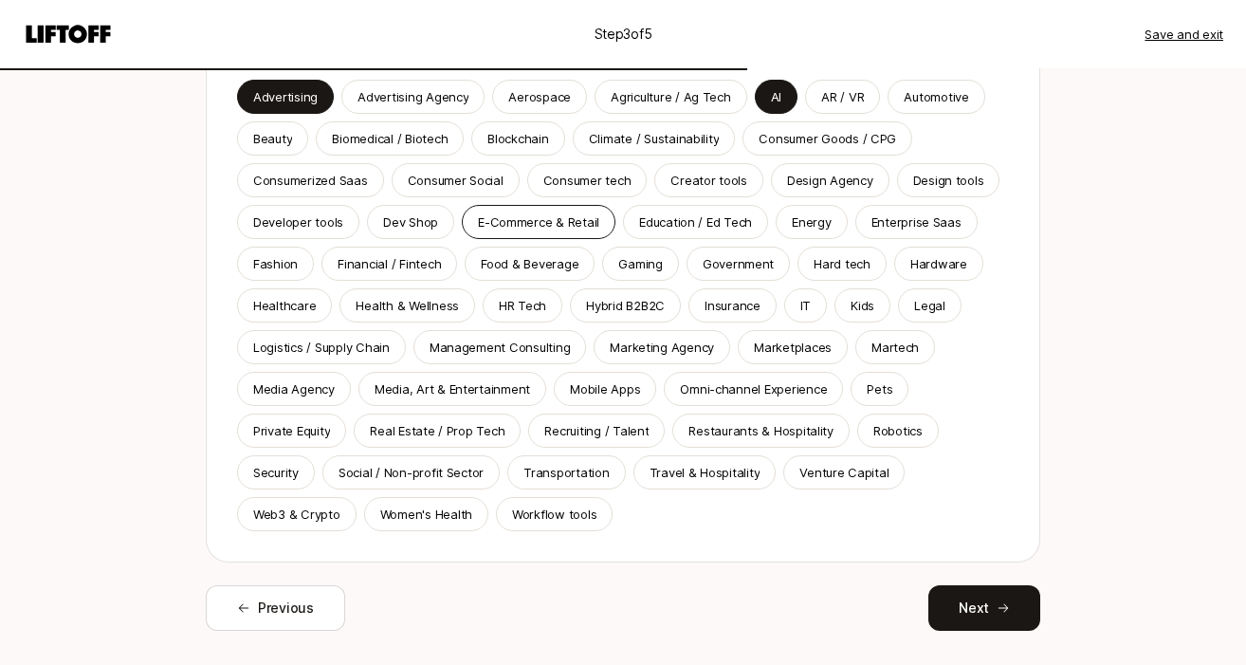
scroll to position [298, 0]
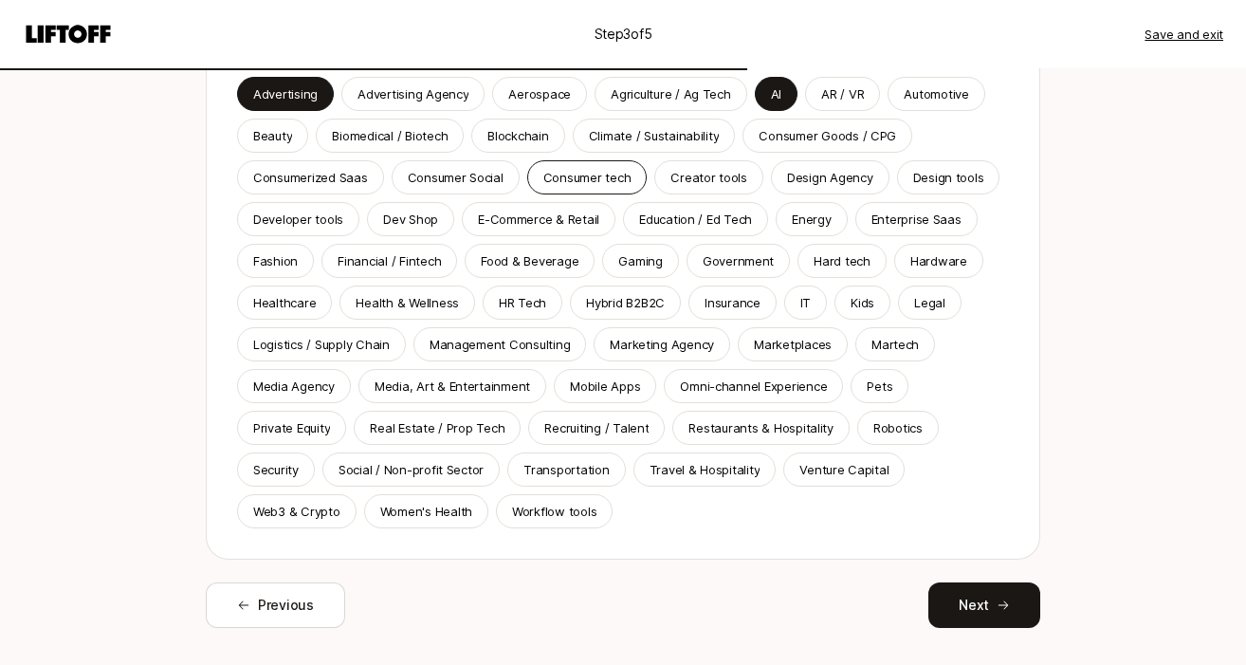
click at [584, 174] on p "Consumer tech" at bounding box center [588, 177] width 88 height 19
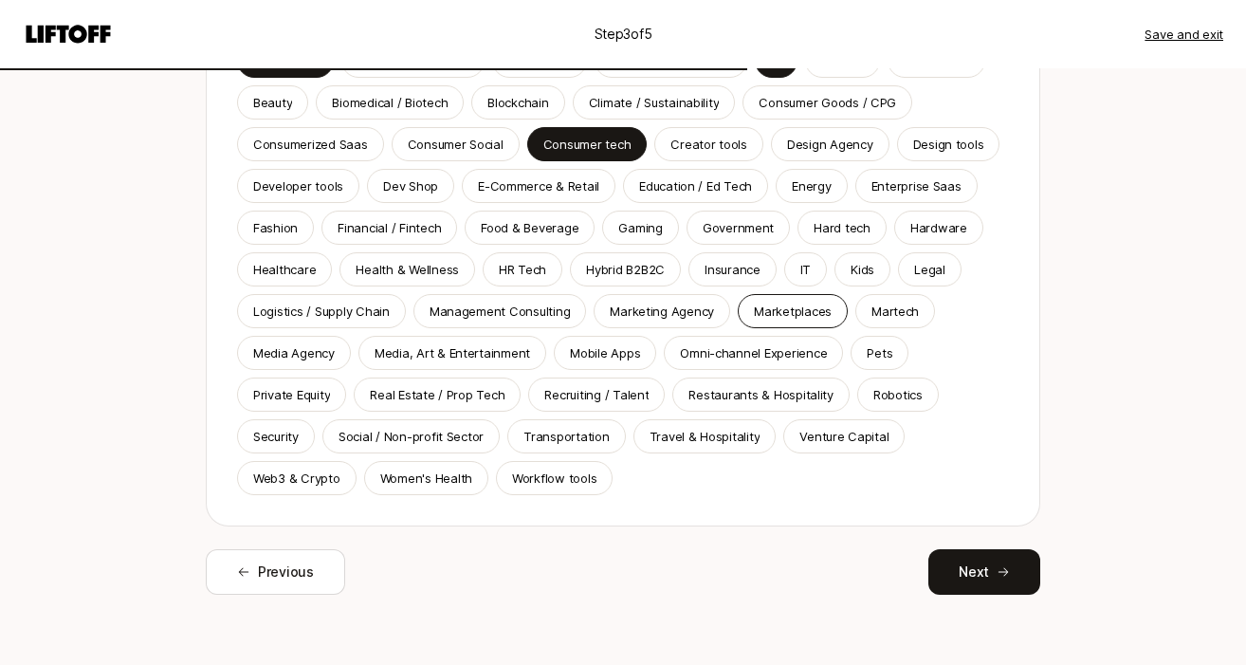
scroll to position [335, 0]
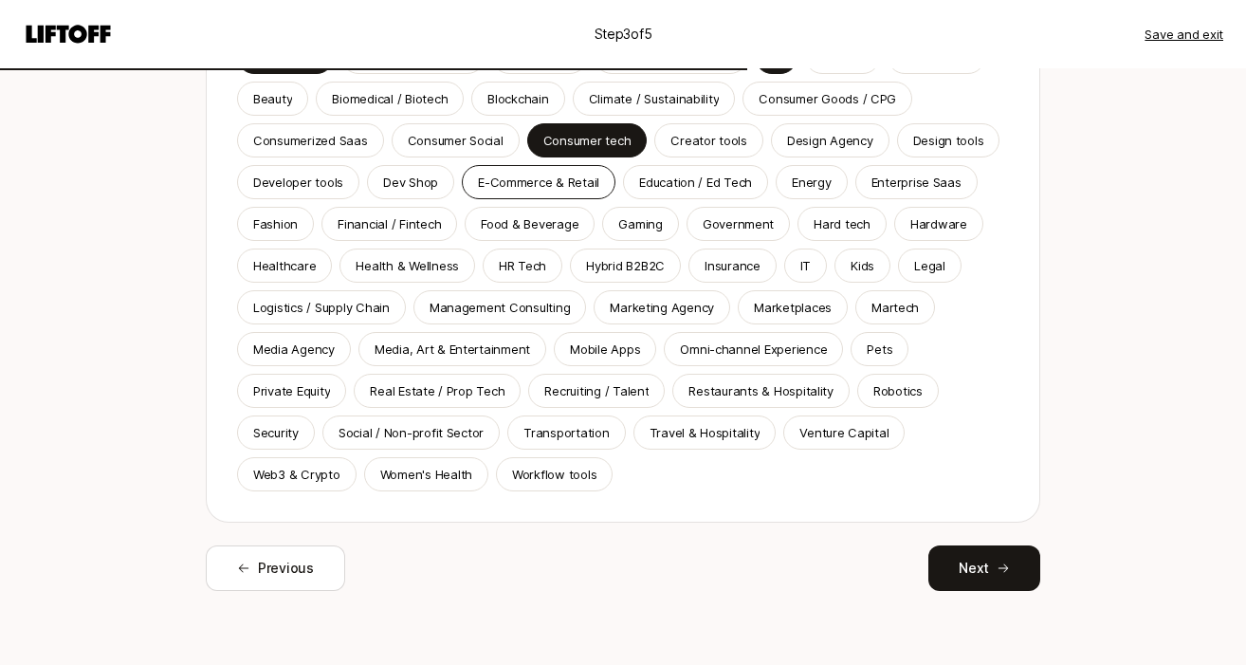
click at [566, 176] on p "E-Commerce & Retail" at bounding box center [538, 182] width 121 height 19
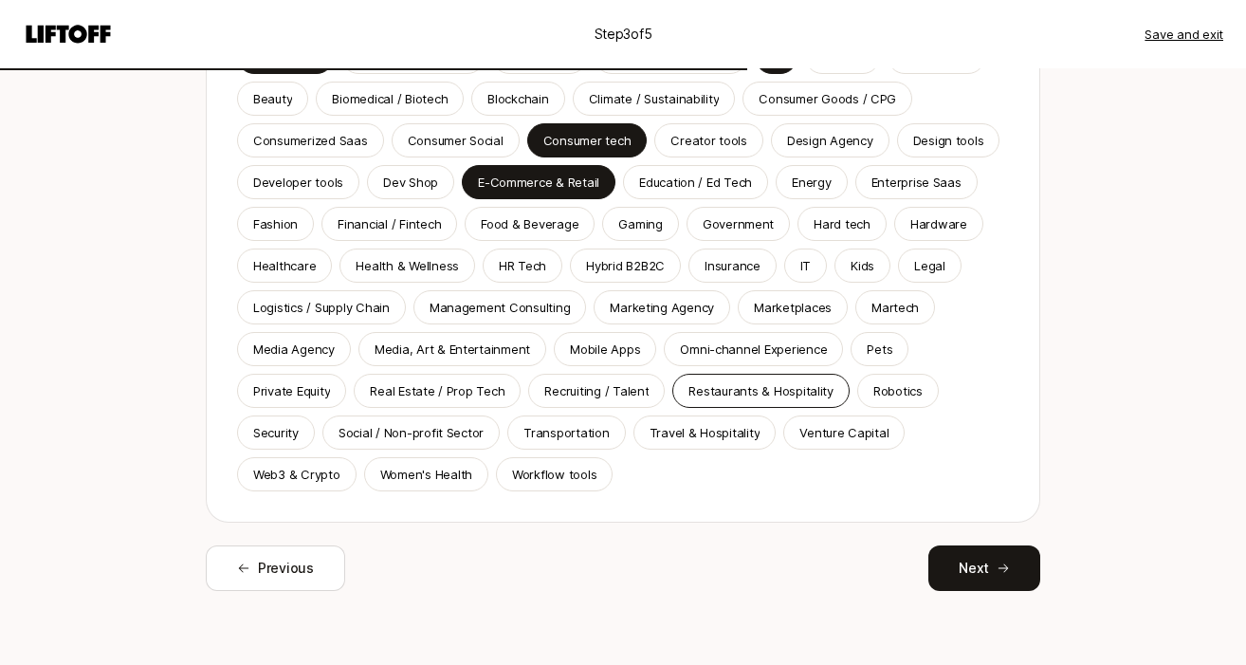
scroll to position [337, 0]
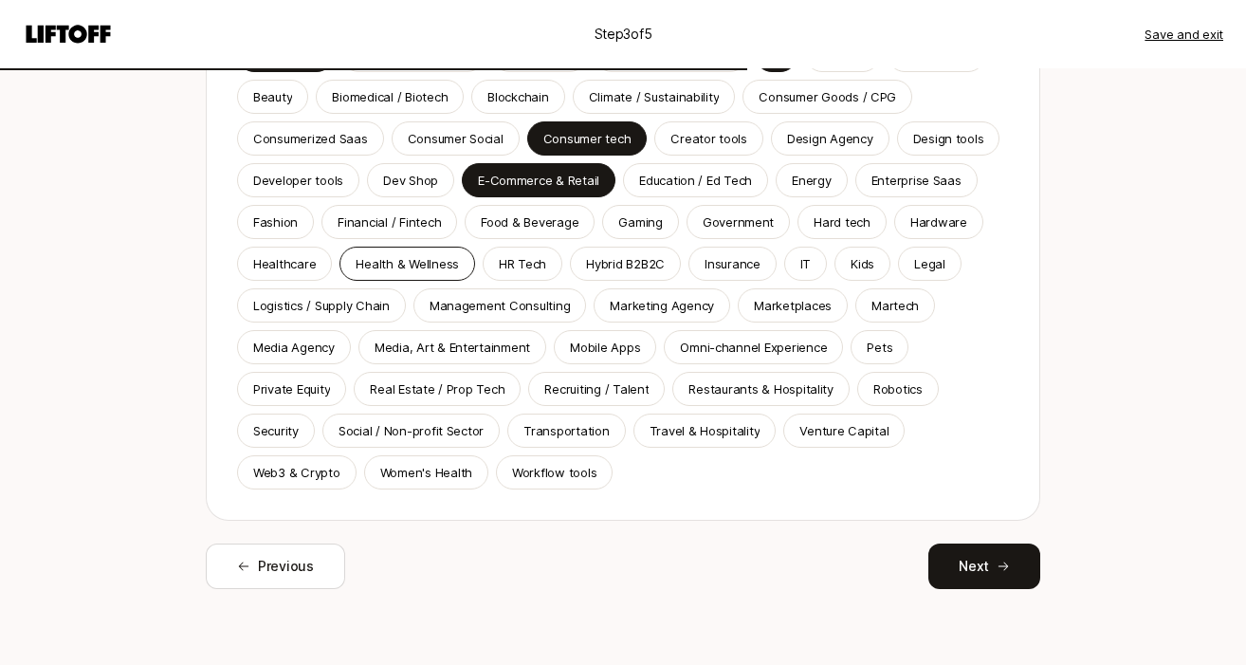
click at [429, 267] on p "Health & Wellness" at bounding box center [407, 263] width 103 height 19
click at [641, 310] on p "Marketing Agency" at bounding box center [662, 305] width 104 height 19
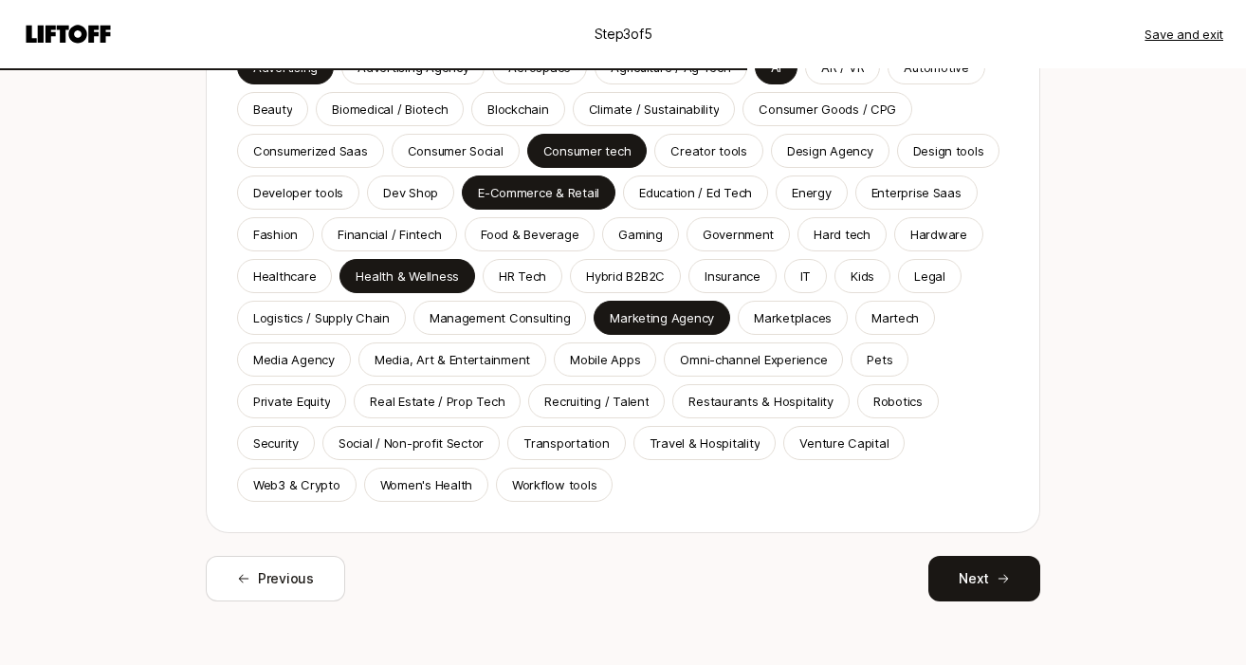
scroll to position [378, 0]
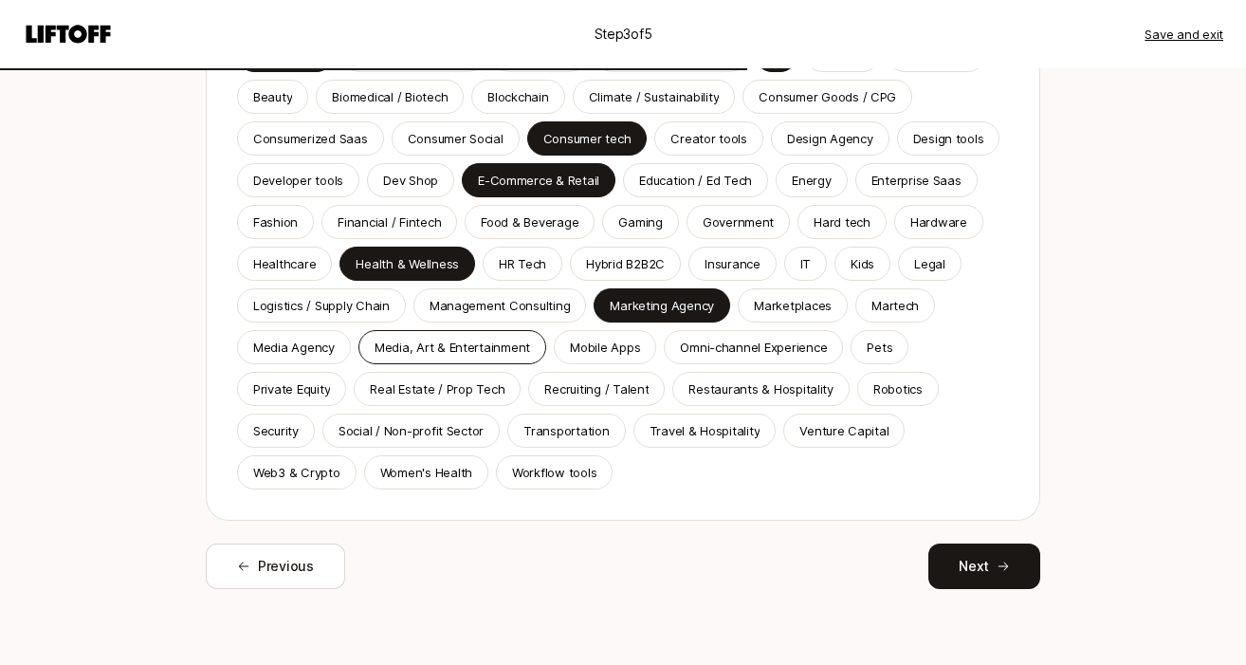
click at [437, 345] on p "Media, Art & Entertainment" at bounding box center [453, 347] width 156 height 19
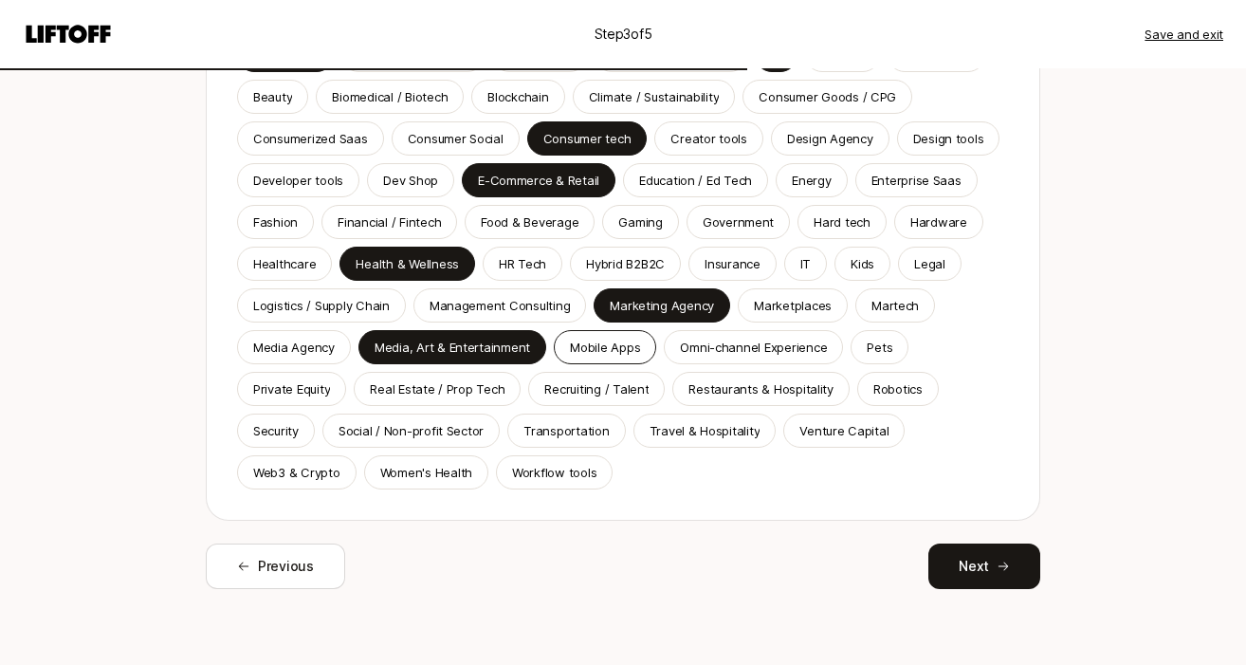
click at [610, 345] on p "Mobile Apps" at bounding box center [605, 347] width 70 height 19
click at [724, 346] on p "Omni-channel Experience" at bounding box center [753, 347] width 147 height 19
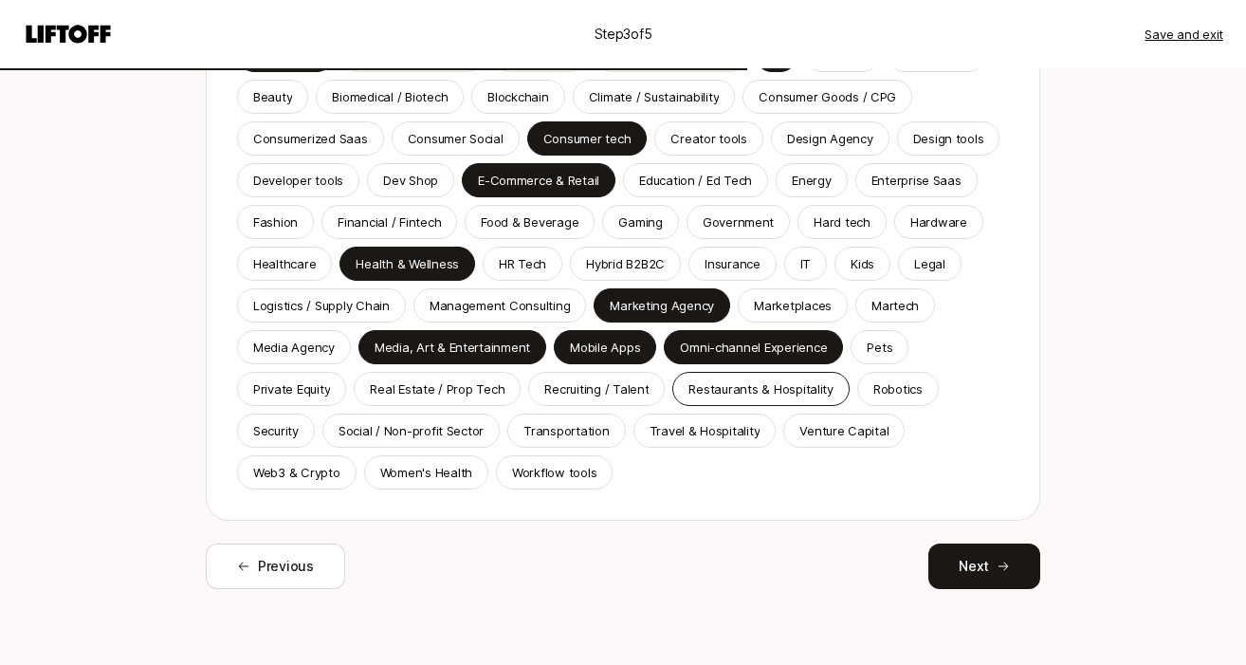
click at [775, 394] on p "Restaurants & Hospitality" at bounding box center [761, 388] width 145 height 19
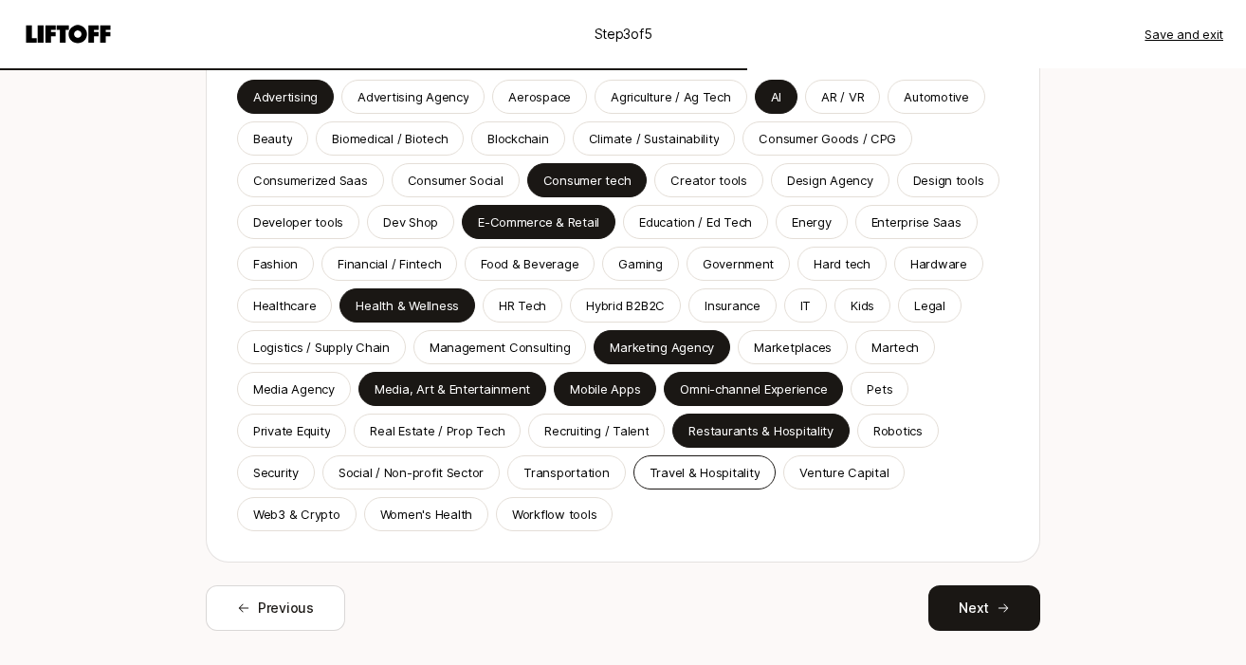
click at [671, 476] on p "Travel & Hospitality" at bounding box center [705, 472] width 111 height 19
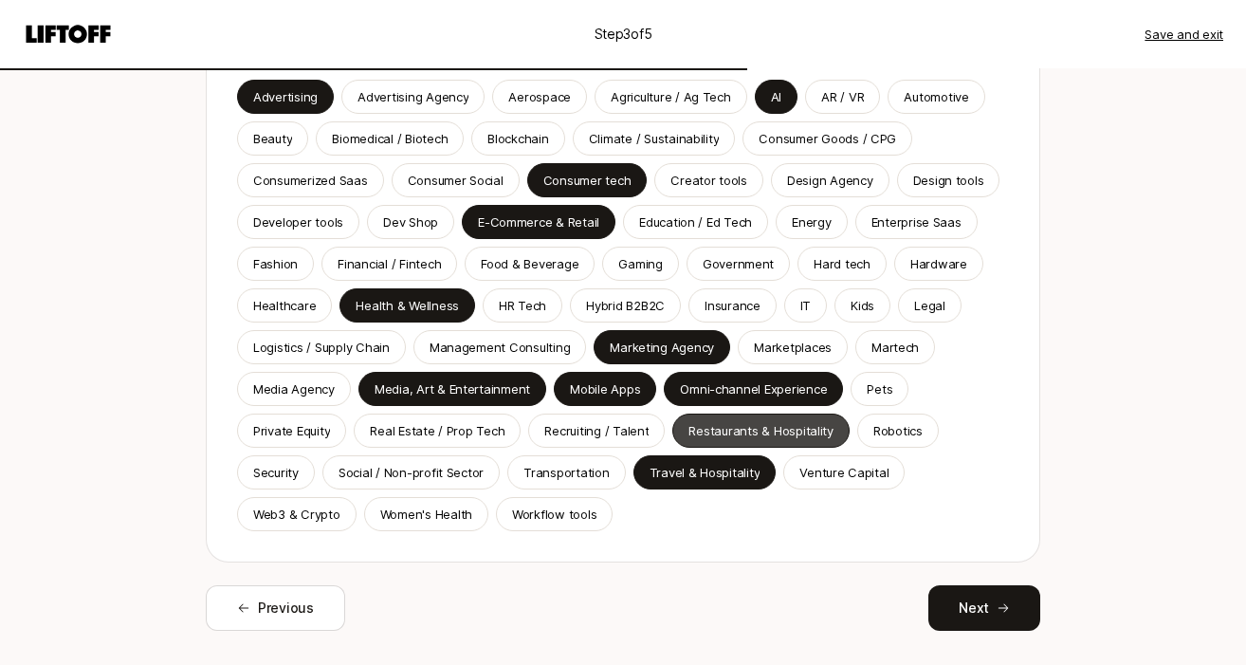
click at [757, 427] on p "Restaurants & Hospitality" at bounding box center [761, 430] width 145 height 19
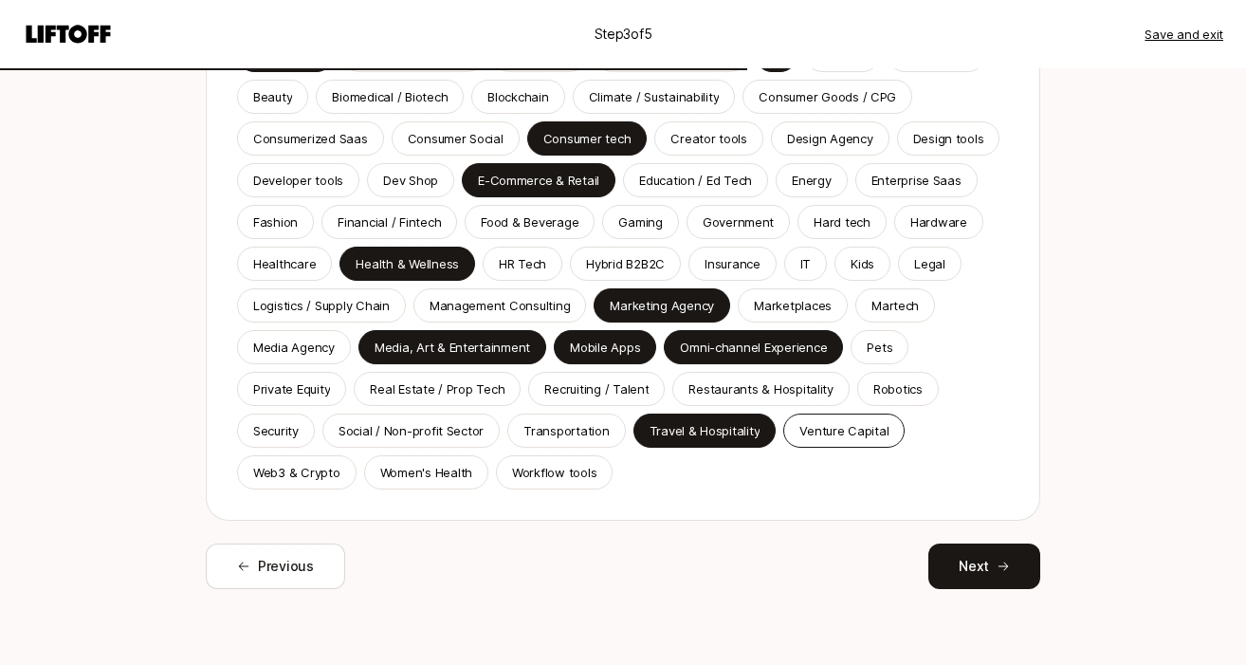
click at [866, 437] on p "Venture Capital" at bounding box center [844, 430] width 89 height 19
click at [446, 472] on p "Women's Health" at bounding box center [426, 472] width 92 height 19
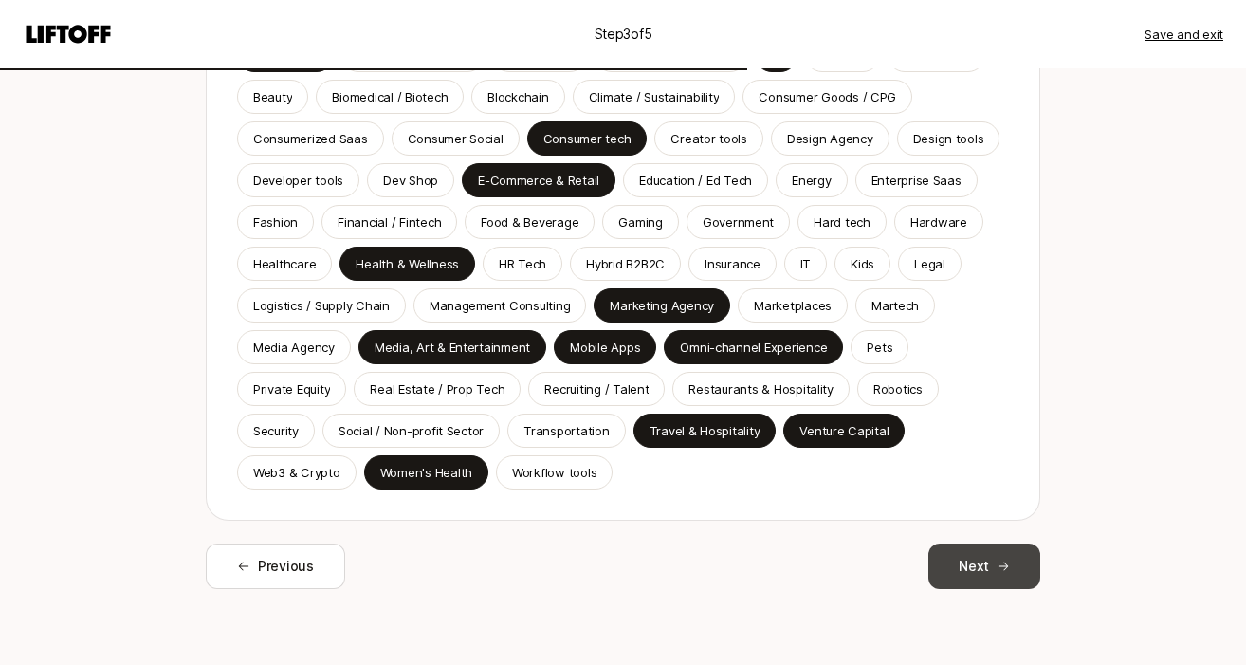
click at [1004, 570] on icon at bounding box center [1003, 566] width 13 height 13
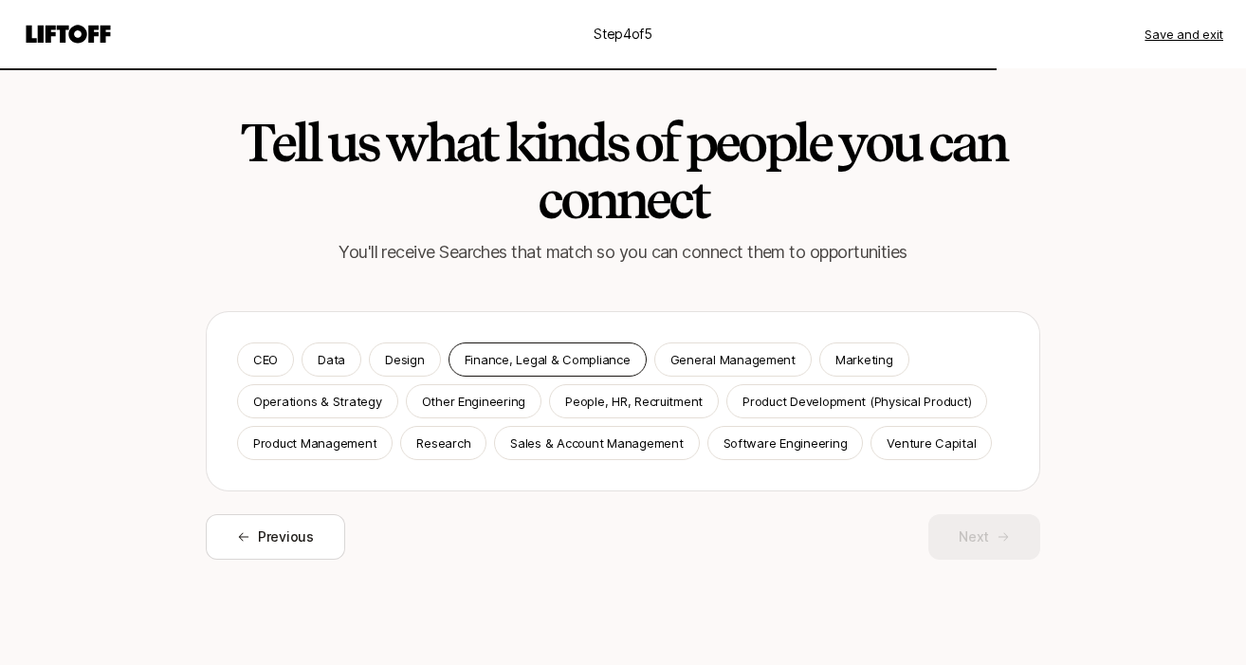
click at [600, 363] on p "Finance, Legal & Compliance" at bounding box center [548, 359] width 166 height 19
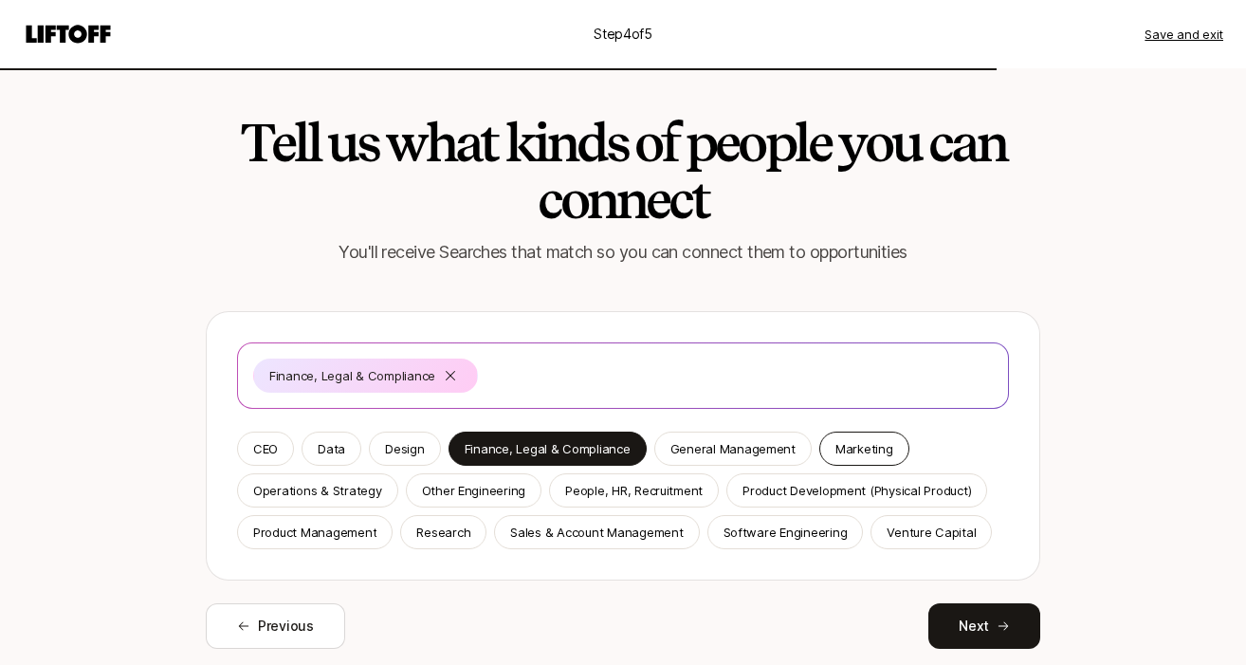
click at [850, 445] on p "Marketing" at bounding box center [865, 448] width 58 height 19
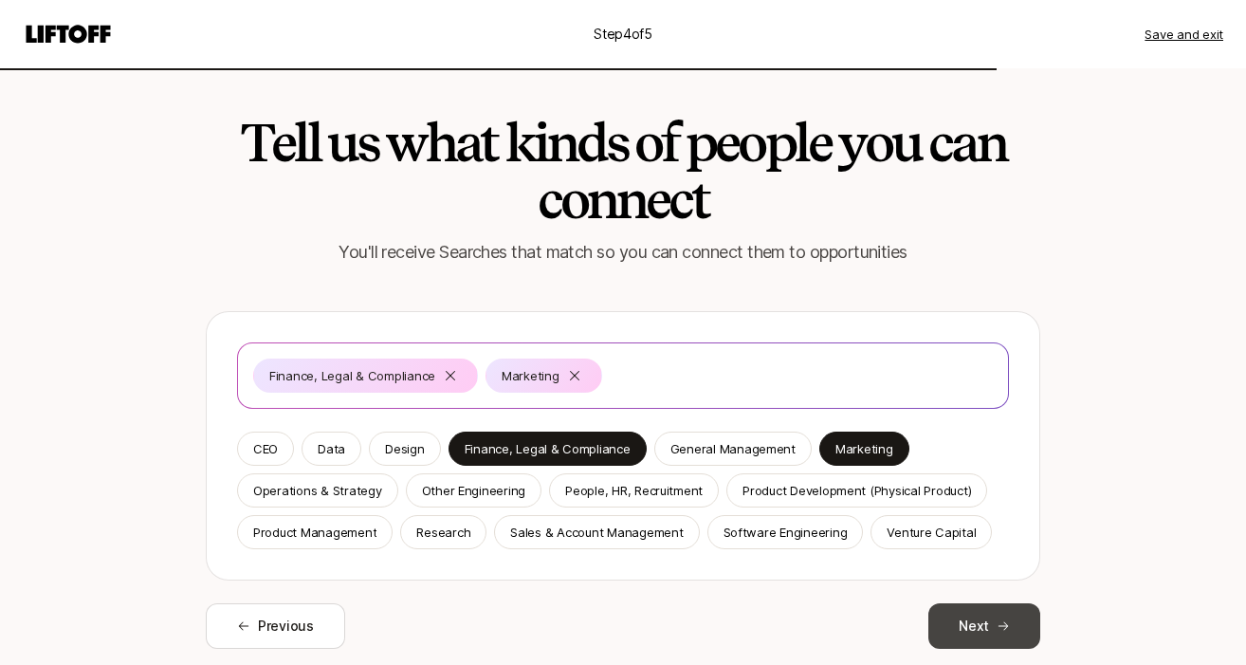
click at [991, 620] on button "Next" at bounding box center [985, 626] width 112 height 46
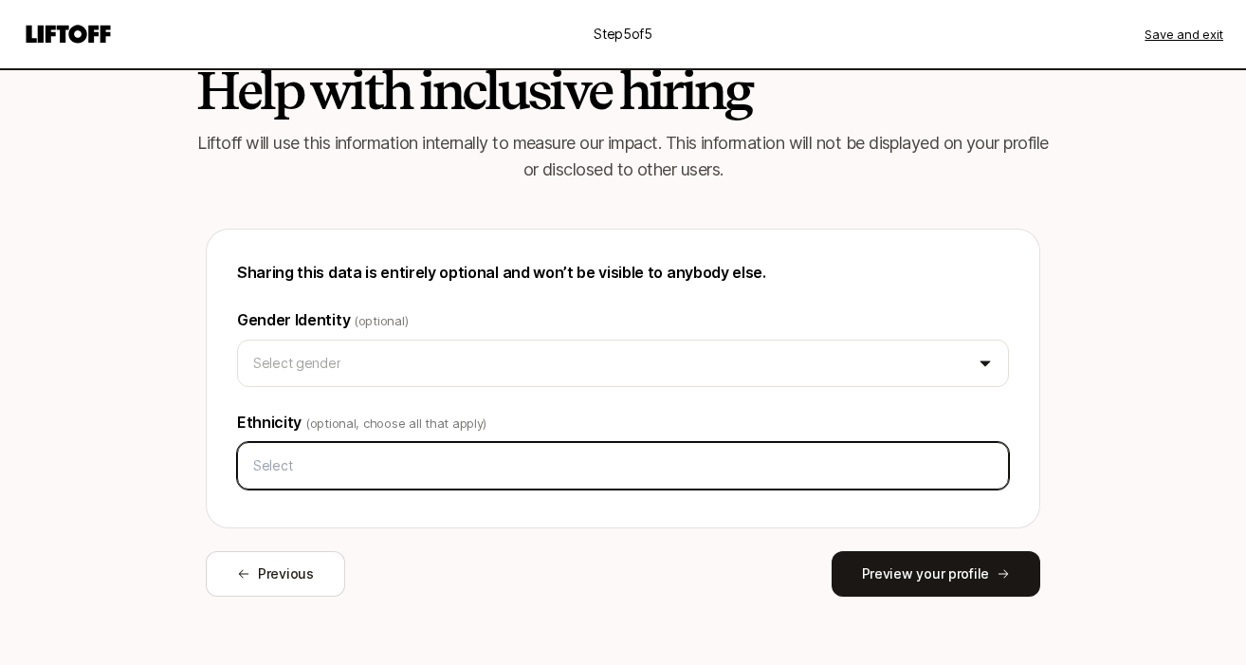
scroll to position [60, 0]
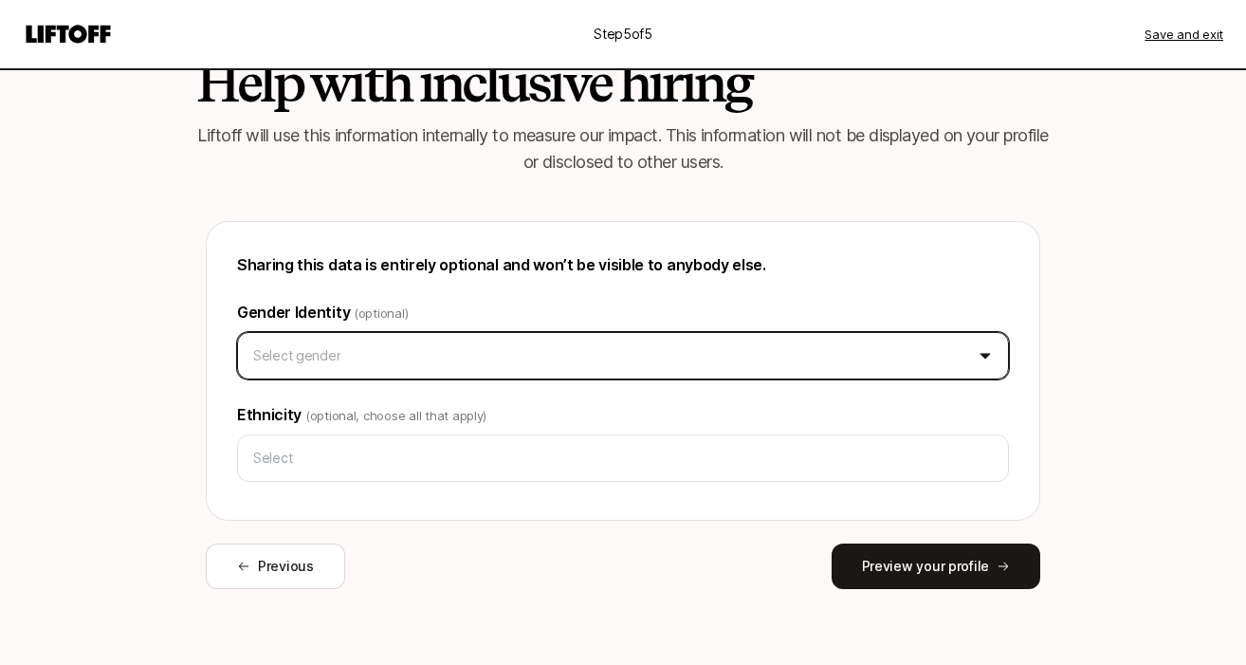
click at [980, 354] on html "Step 5 of 5 Save and exit Help with inclusive hiring Liftoff will use this info…" at bounding box center [623, 272] width 1246 height 665
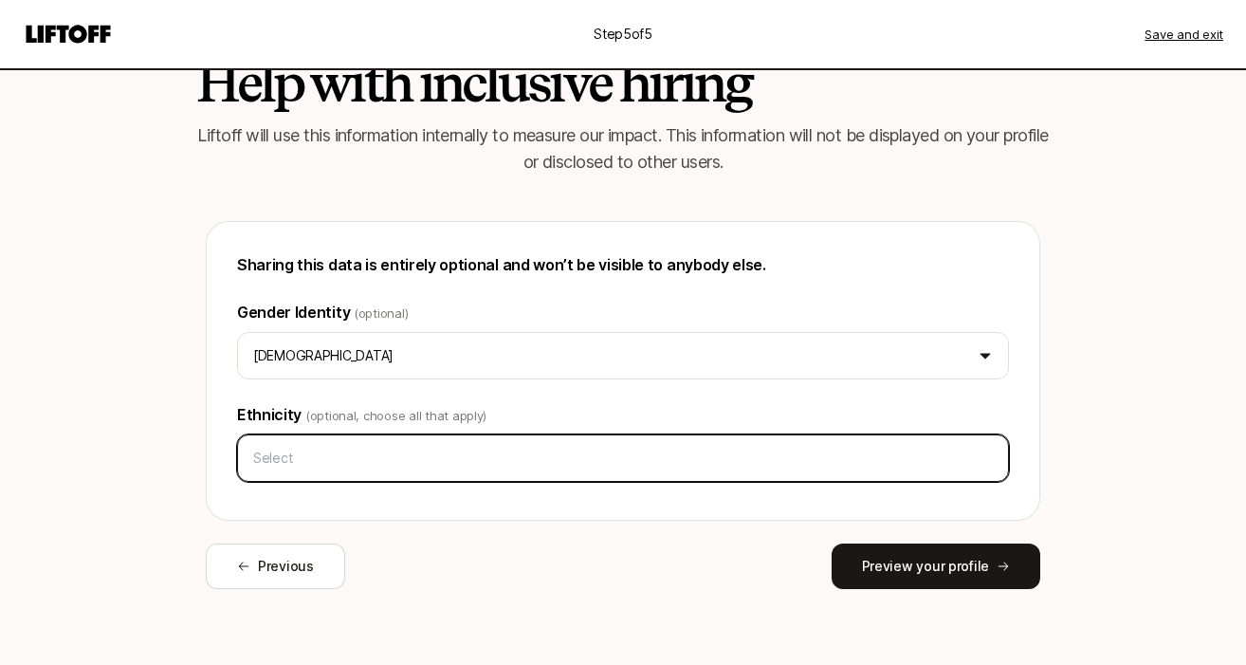
click at [946, 458] on input "text" at bounding box center [623, 458] width 755 height 34
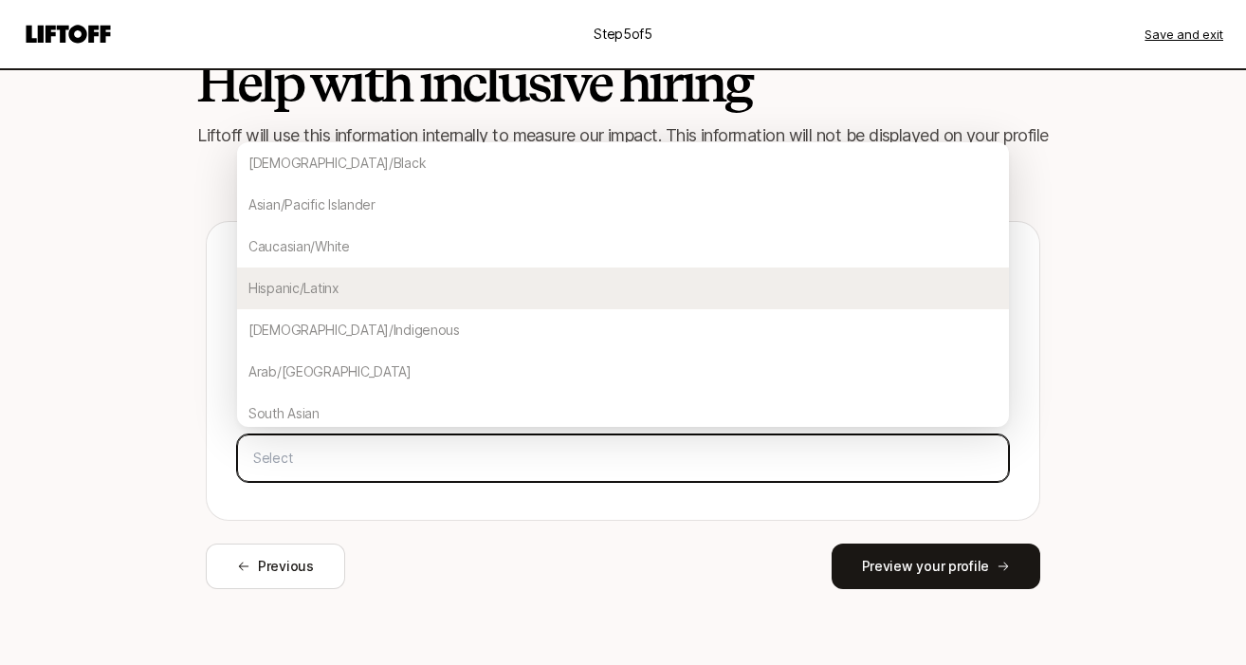
scroll to position [216, 0]
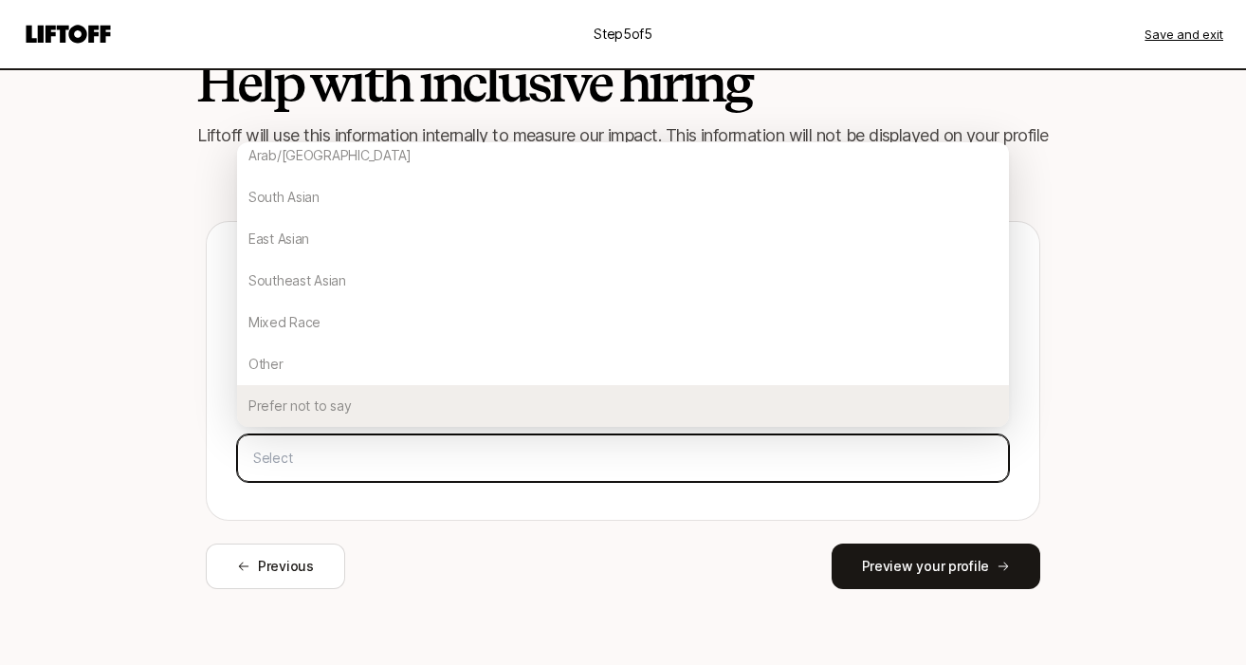
click at [714, 413] on div "Prefer not to say" at bounding box center [623, 406] width 772 height 42
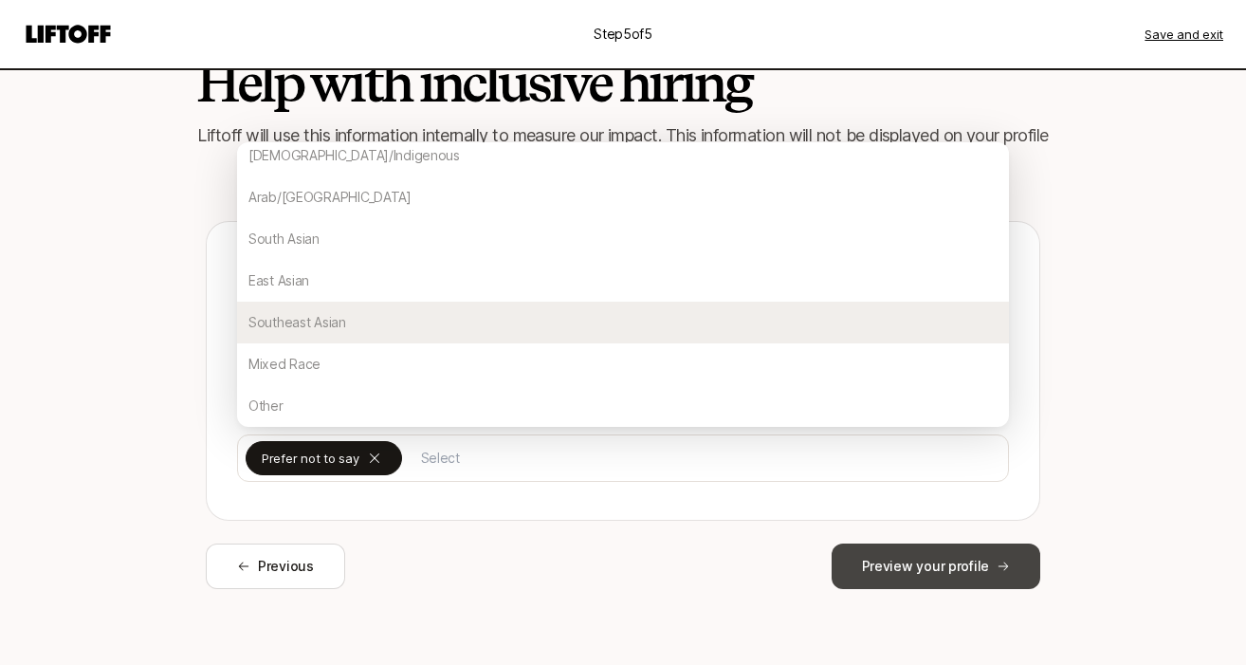
click at [944, 566] on button "Preview your profile" at bounding box center [936, 567] width 209 height 46
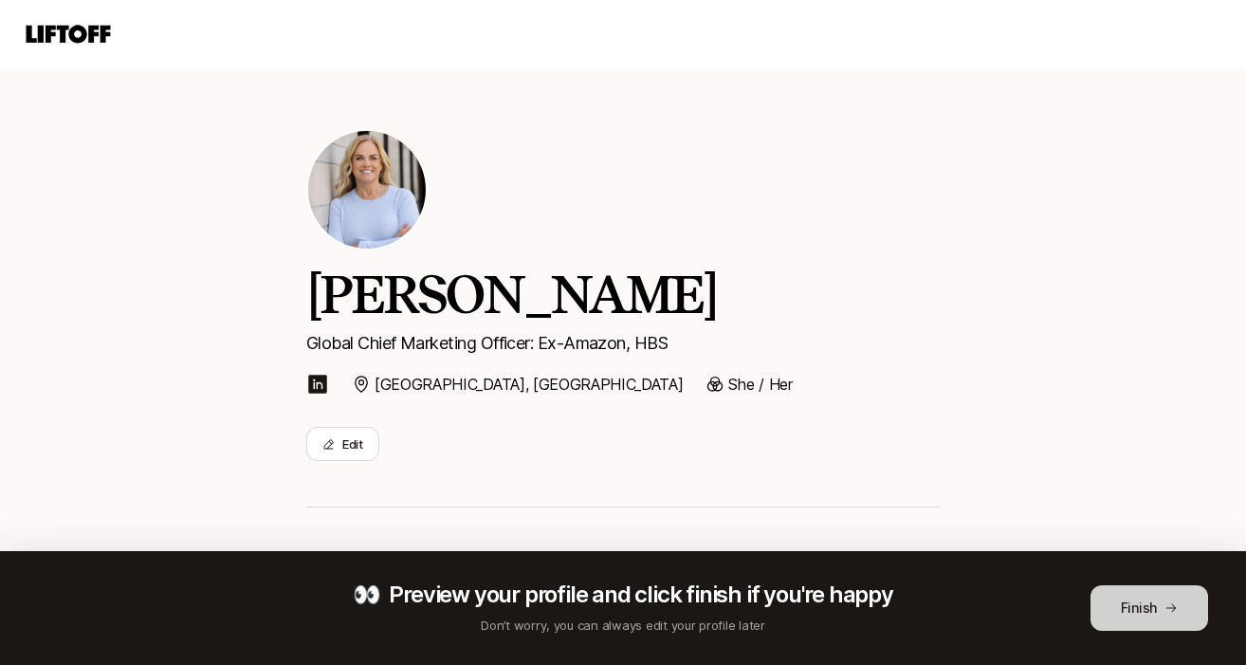
click at [1137, 604] on button "Finish" at bounding box center [1150, 608] width 118 height 46
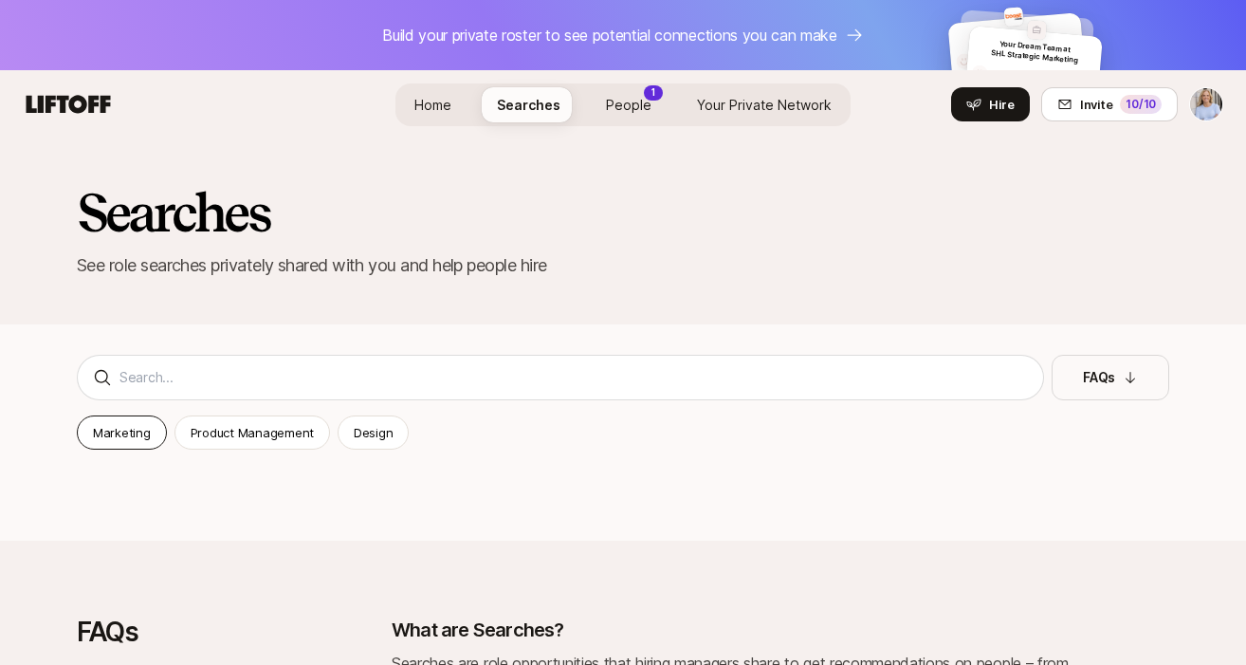
click at [113, 432] on p "Marketing" at bounding box center [122, 432] width 58 height 19
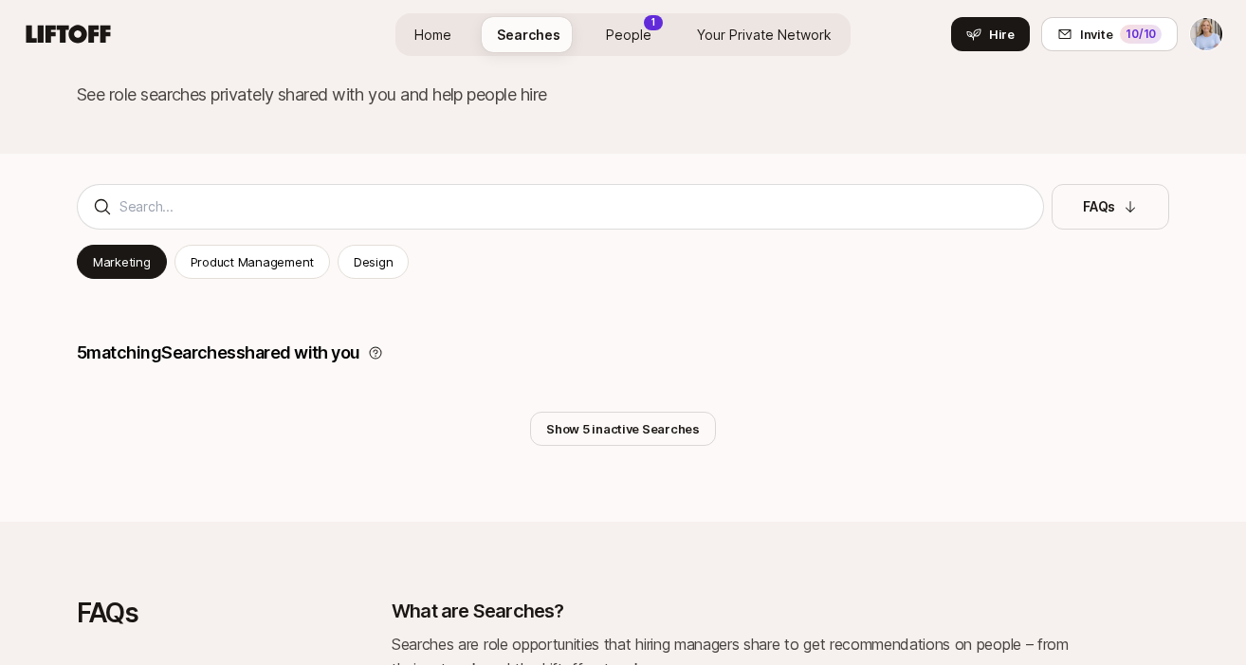
scroll to position [173, 0]
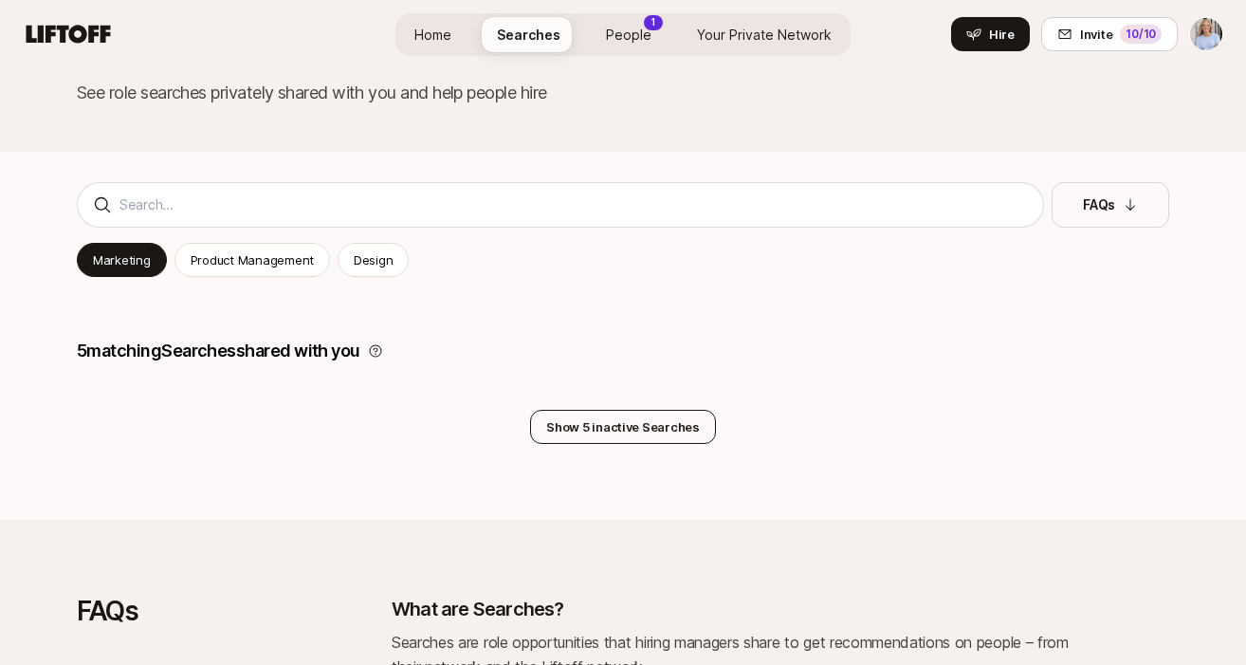
click at [640, 417] on button "Show 5 inactive Searches" at bounding box center [623, 427] width 186 height 34
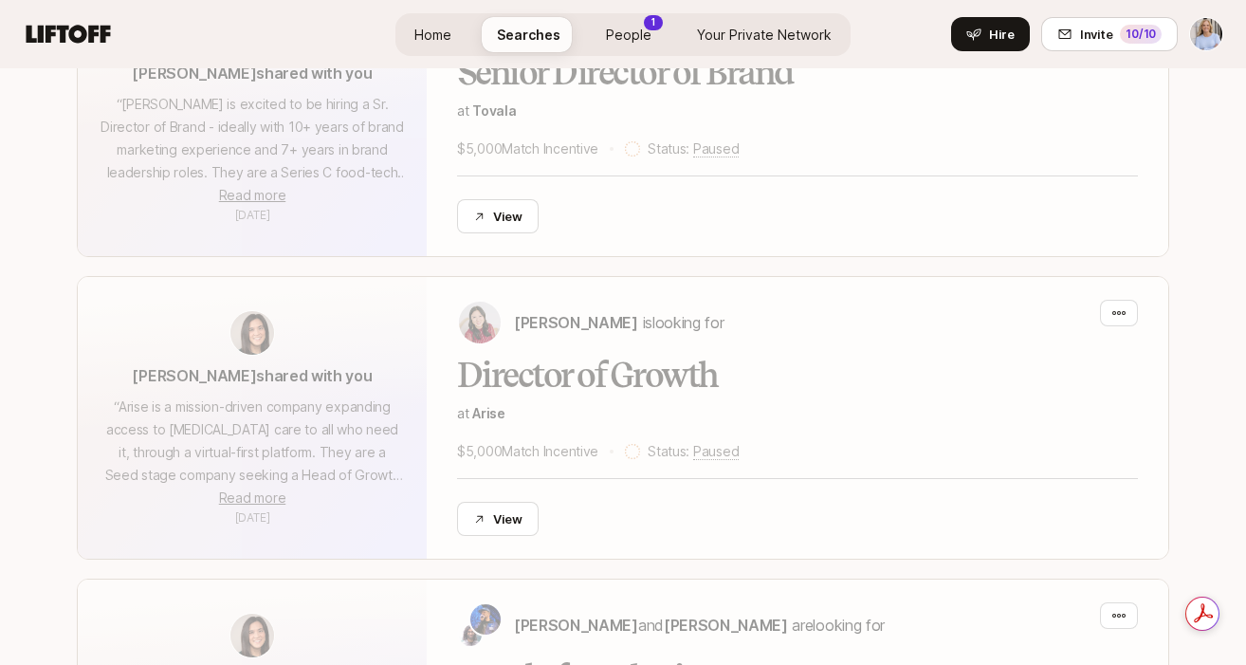
scroll to position [286, 0]
